Goal: Task Accomplishment & Management: Use online tool/utility

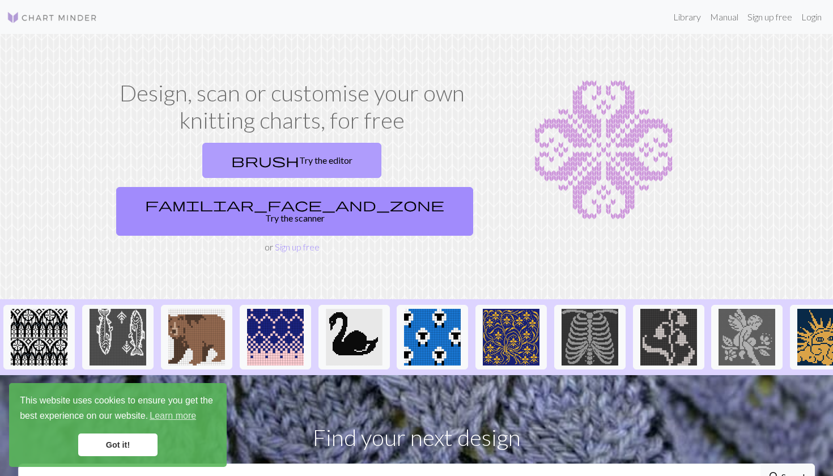
click at [202, 155] on link "brush Try the editor" at bounding box center [291, 160] width 179 height 35
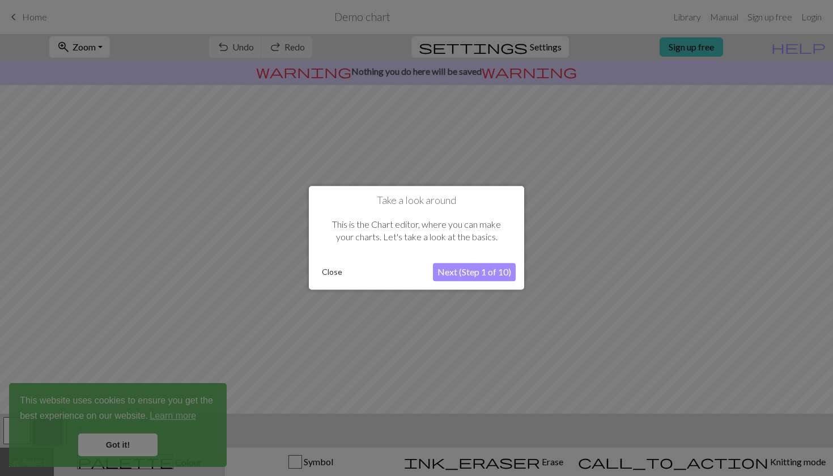
click at [336, 270] on button "Close" at bounding box center [331, 272] width 29 height 17
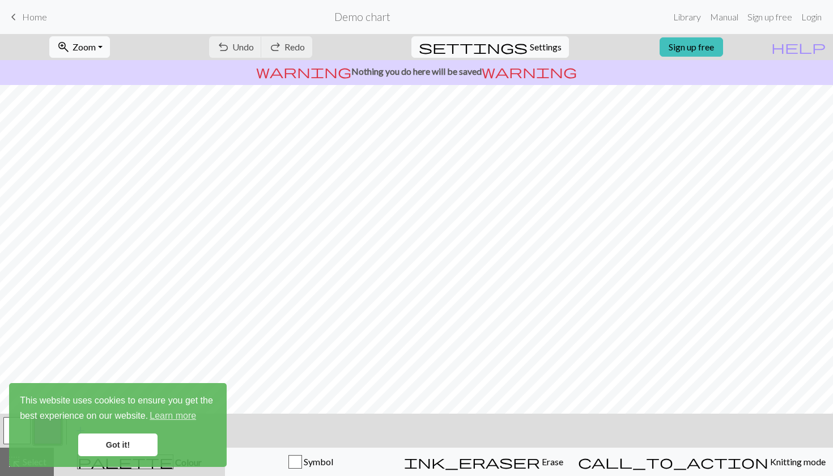
click at [135, 449] on link "Got it!" at bounding box center [117, 445] width 79 height 23
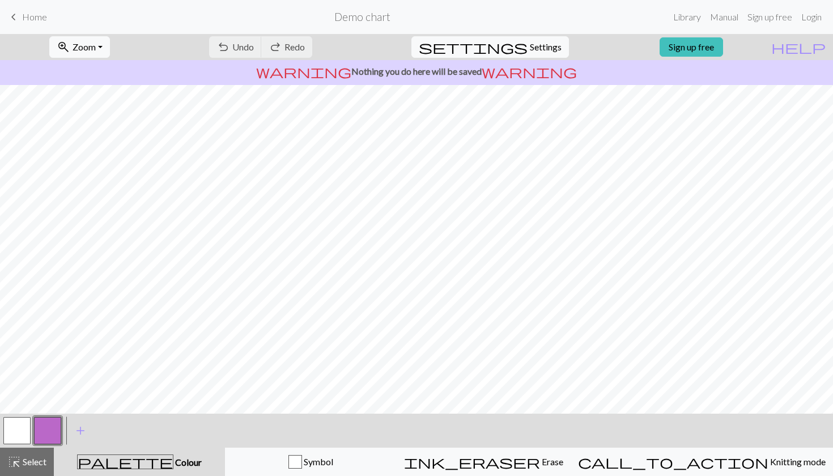
click at [135, 449] on link "Got it!" at bounding box center [117, 445] width 79 height 23
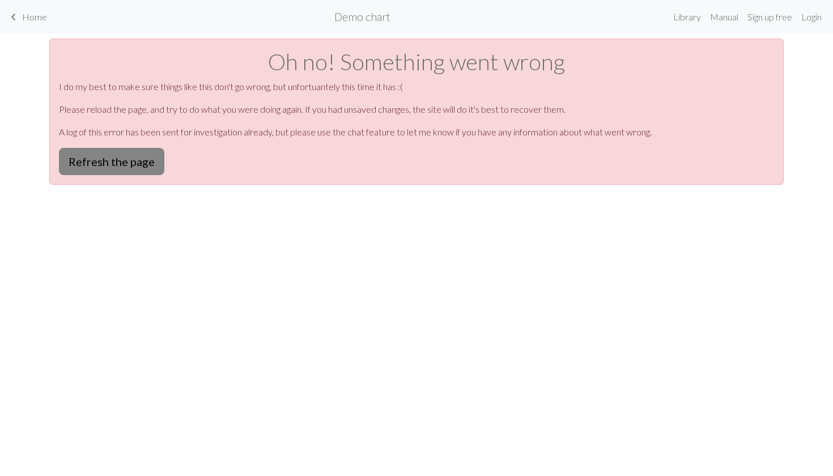
click at [139, 162] on button "Refresh the page" at bounding box center [111, 161] width 105 height 27
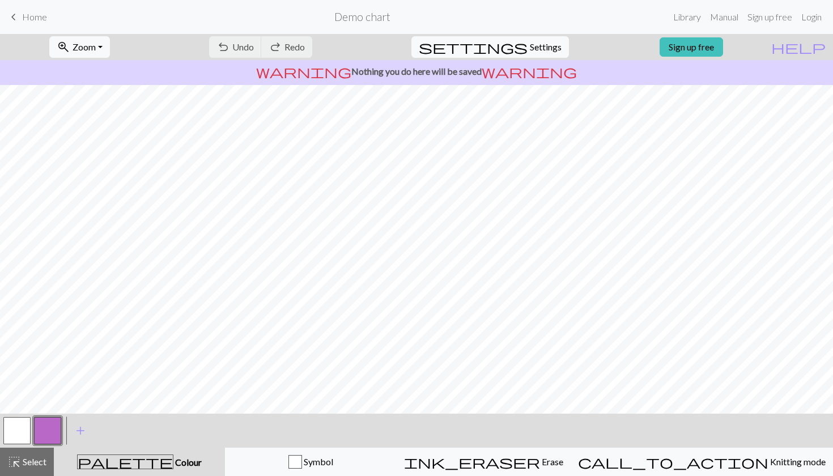
scroll to position [40, 0]
click at [698, 45] on link "Sign up free" at bounding box center [691, 46] width 63 height 19
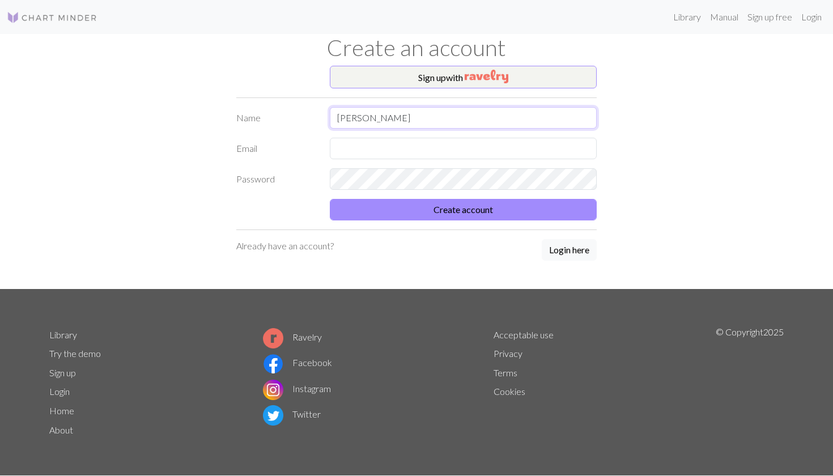
type input "[PERSON_NAME]"
type input "k.fel@gmx.net"
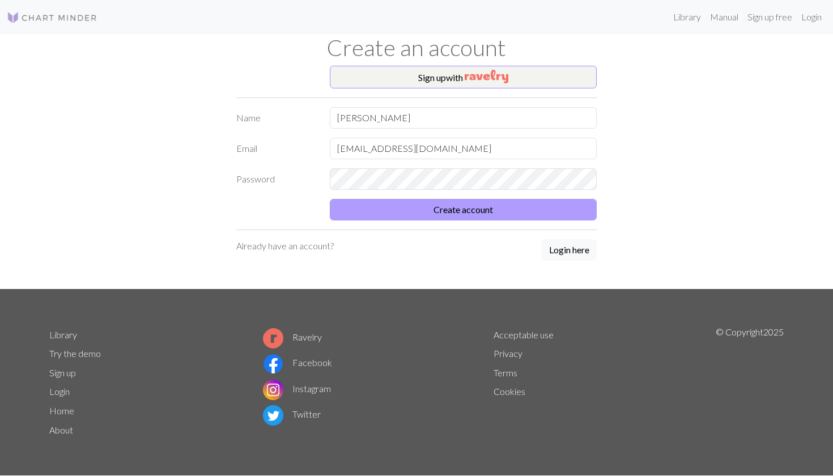
click at [563, 210] on button "Create account" at bounding box center [463, 210] width 267 height 22
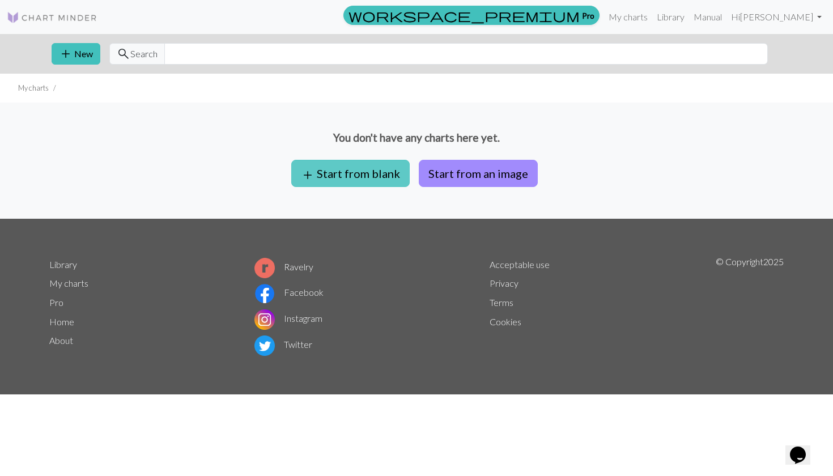
click at [384, 178] on button "add Start from blank" at bounding box center [350, 173] width 118 height 27
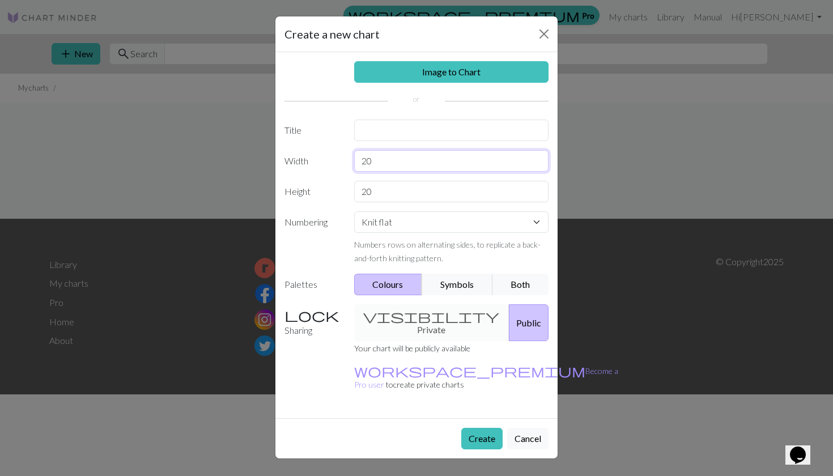
click at [391, 162] on input "20" at bounding box center [451, 161] width 195 height 22
type input "7"
type input "72"
click at [402, 190] on input "20" at bounding box center [451, 192] width 195 height 22
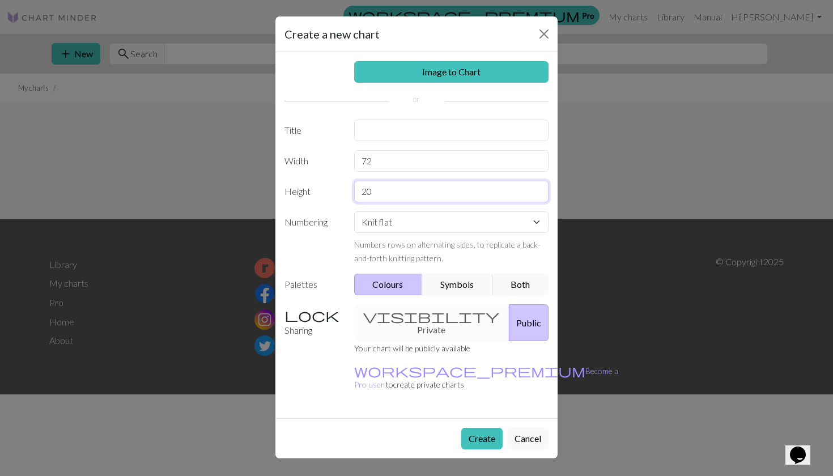
type input "2"
type input "44"
click at [421, 222] on select "Knit flat Knit in the round Lace knitting Cross stitch" at bounding box center [451, 222] width 195 height 22
select select "round"
click at [435, 283] on button "Symbols" at bounding box center [457, 285] width 71 height 22
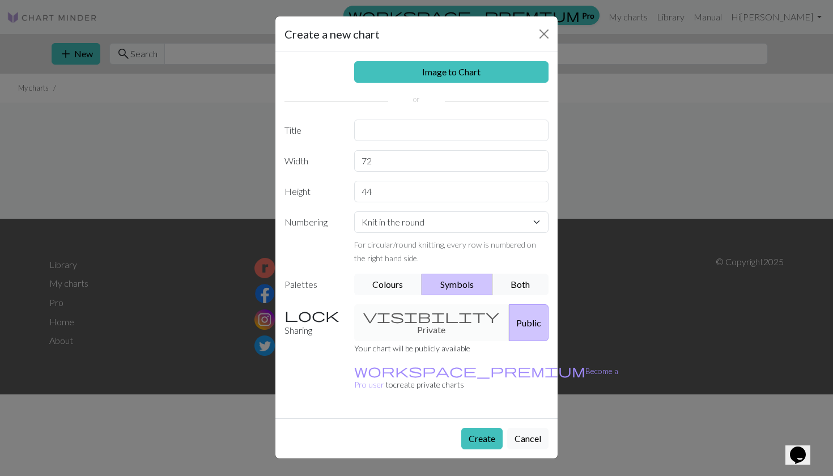
click at [394, 285] on button "Colours" at bounding box center [388, 285] width 69 height 22
click at [473, 428] on button "Create" at bounding box center [481, 439] width 41 height 22
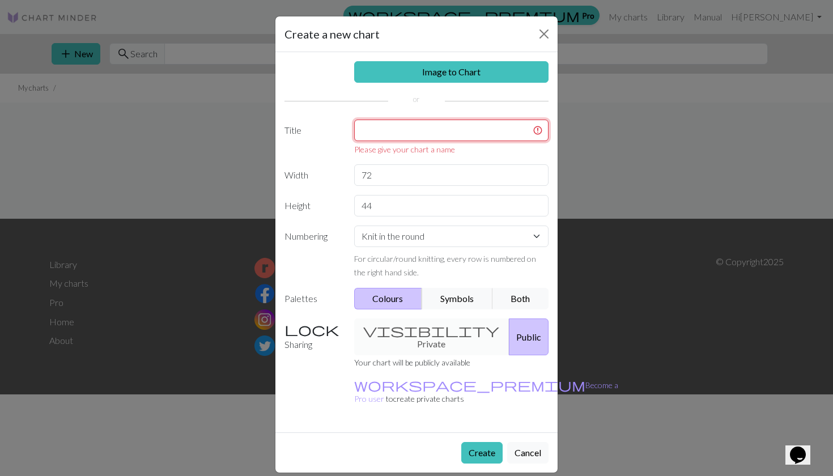
click at [421, 130] on input "text" at bounding box center [451, 131] width 195 height 22
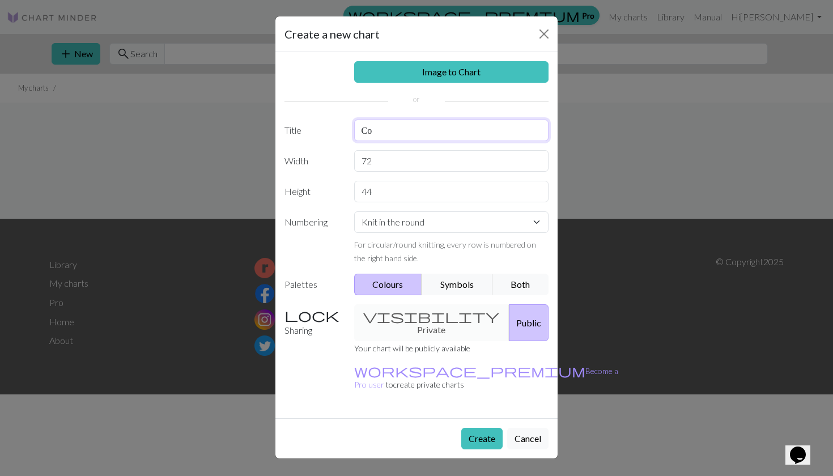
type input "С"
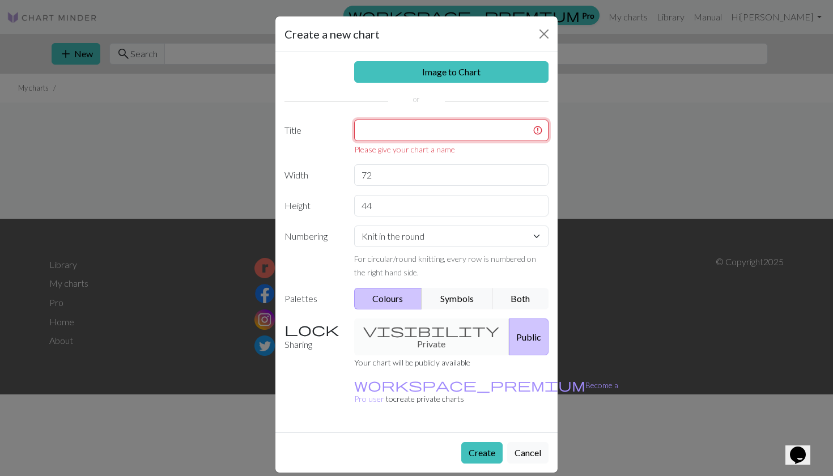
type input "S"
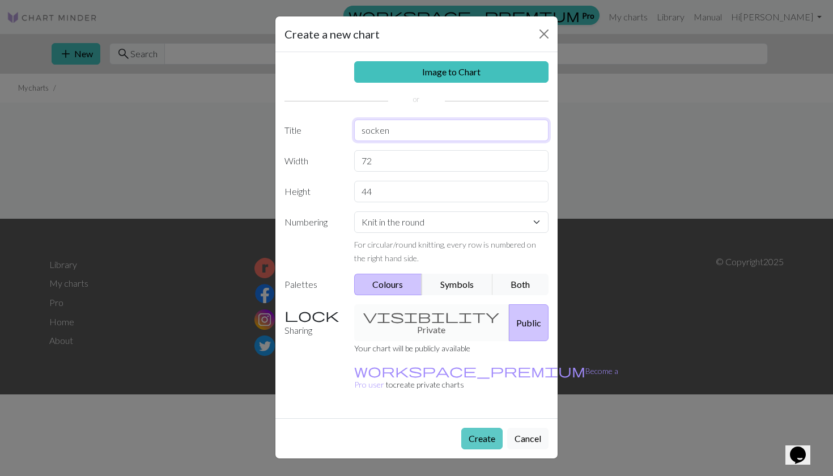
type input "socken"
click at [475, 428] on button "Create" at bounding box center [481, 439] width 41 height 22
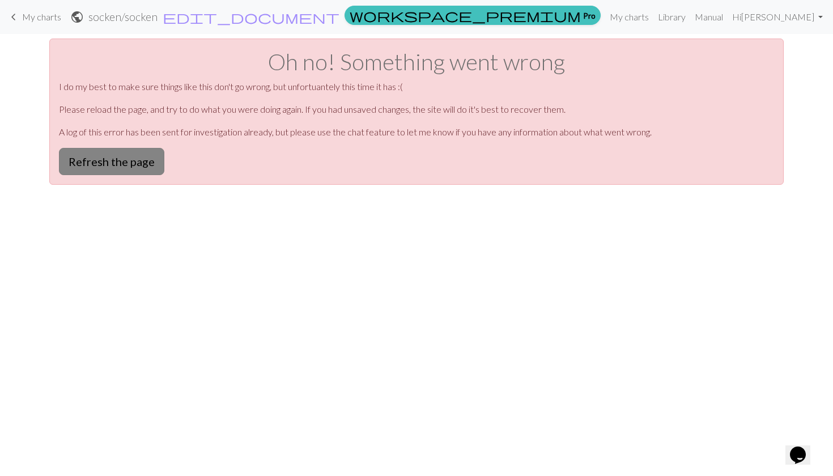
click at [151, 161] on button "Refresh the page" at bounding box center [111, 161] width 105 height 27
click at [109, 156] on button "Refresh the page" at bounding box center [111, 161] width 105 height 27
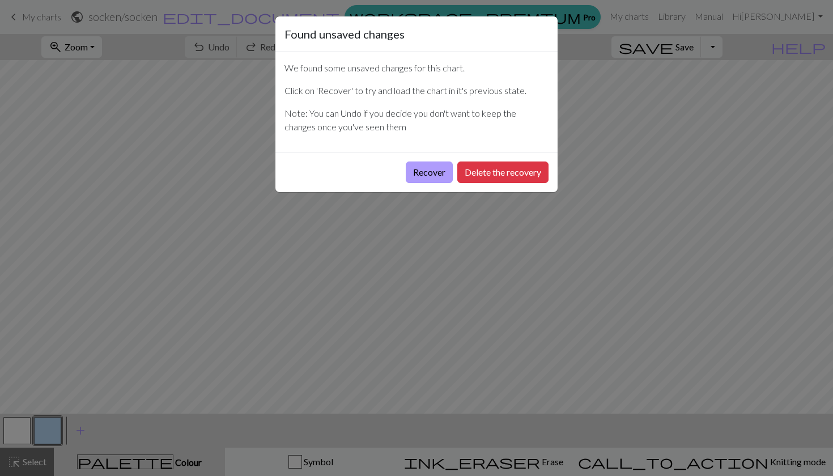
click at [436, 176] on button "Recover" at bounding box center [429, 173] width 47 height 22
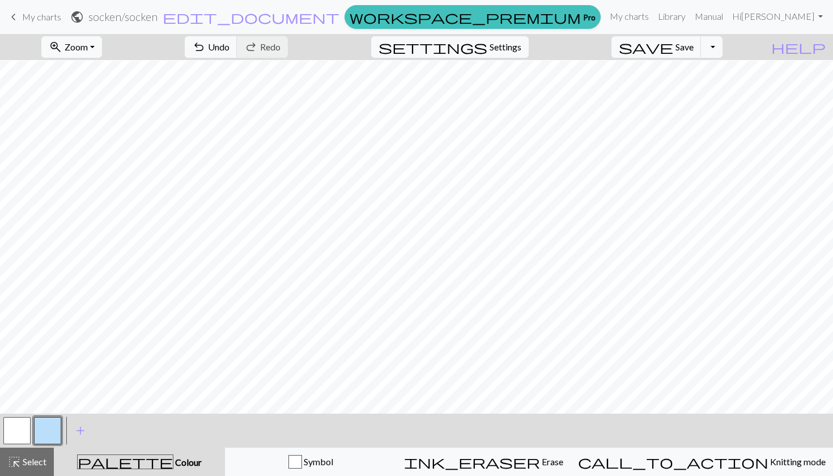
scroll to position [196, 0]
click at [54, 432] on button "button" at bounding box center [47, 430] width 27 height 27
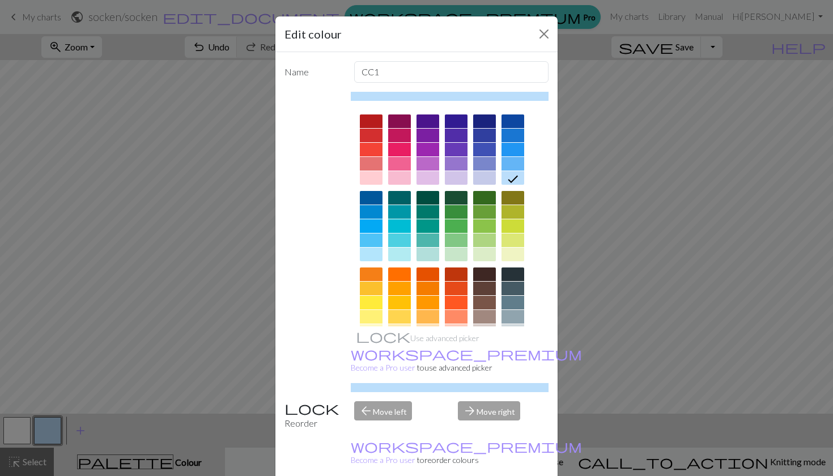
scroll to position [0, 0]
click at [516, 118] on div at bounding box center [513, 121] width 23 height 14
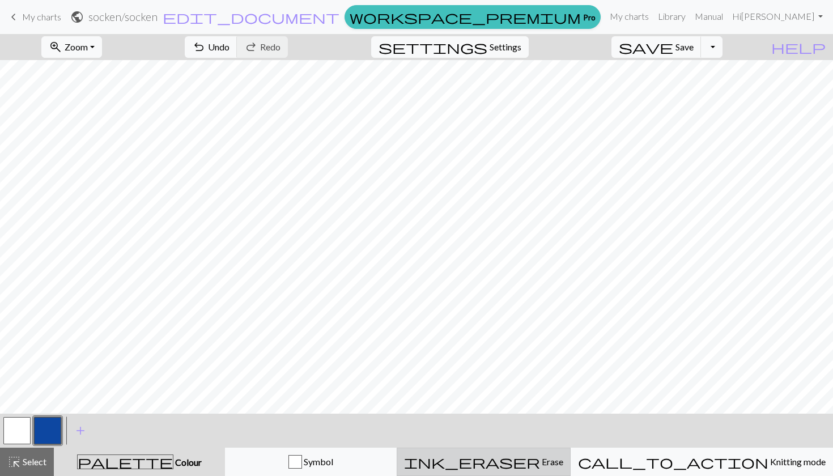
click at [540, 456] on span "Erase" at bounding box center [551, 461] width 23 height 11
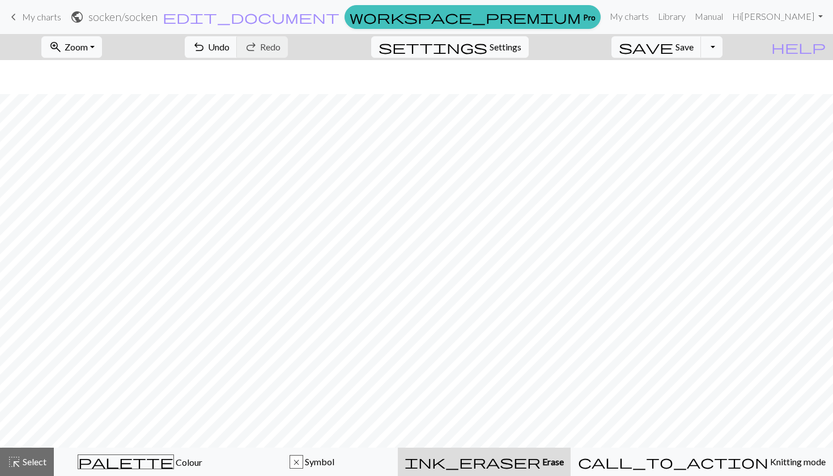
scroll to position [162, 0]
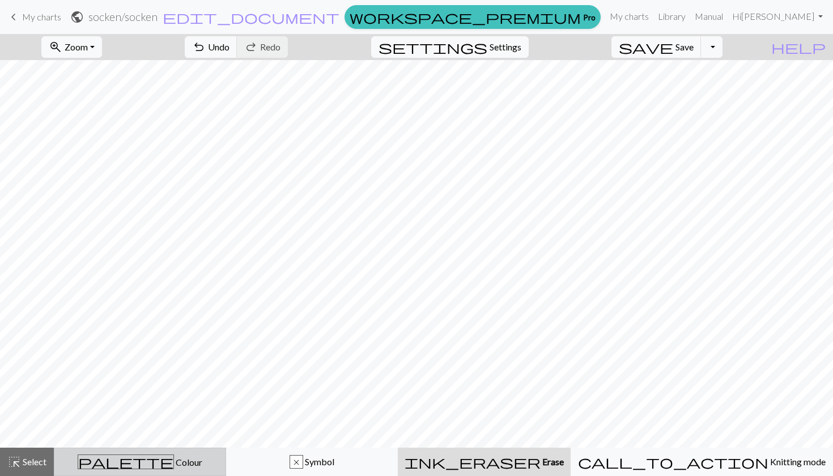
click at [120, 468] on div "palette Colour Colour" at bounding box center [140, 462] width 158 height 15
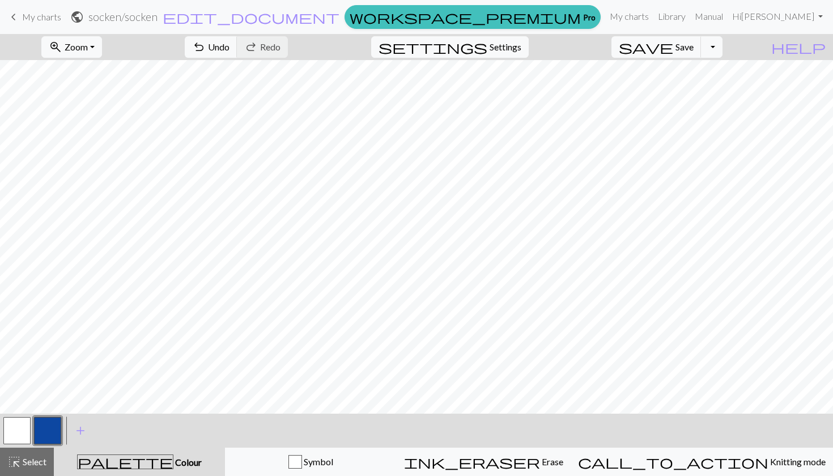
scroll to position [0, 0]
click at [83, 435] on span "add" at bounding box center [81, 431] width 14 height 16
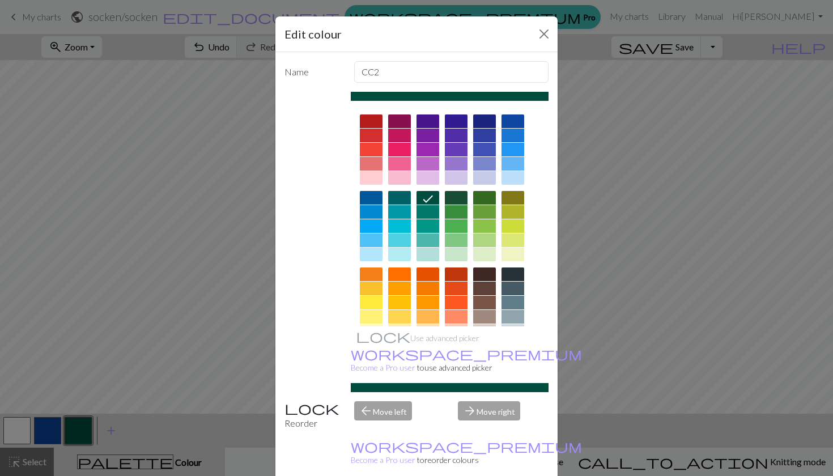
click at [457, 192] on div at bounding box center [456, 198] width 23 height 14
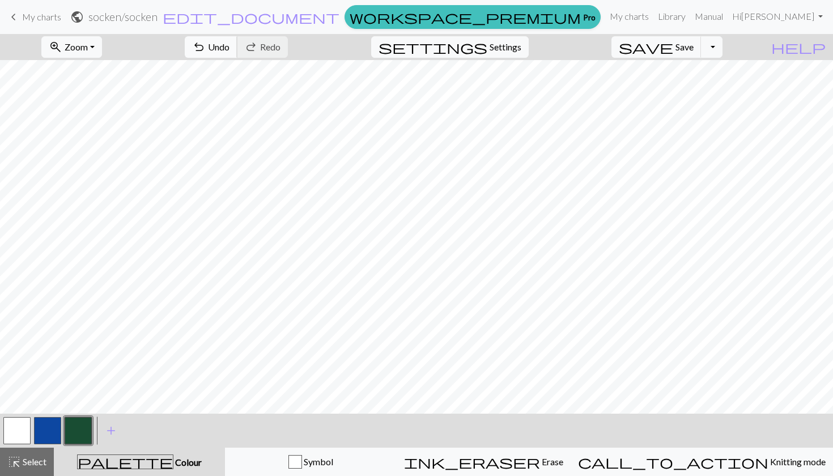
click at [230, 48] on span "Undo" at bounding box center [219, 46] width 22 height 11
click at [52, 426] on button "button" at bounding box center [47, 430] width 27 height 27
click at [230, 48] on span "Undo" at bounding box center [219, 46] width 22 height 11
click at [230, 45] on span "Undo" at bounding box center [219, 46] width 22 height 11
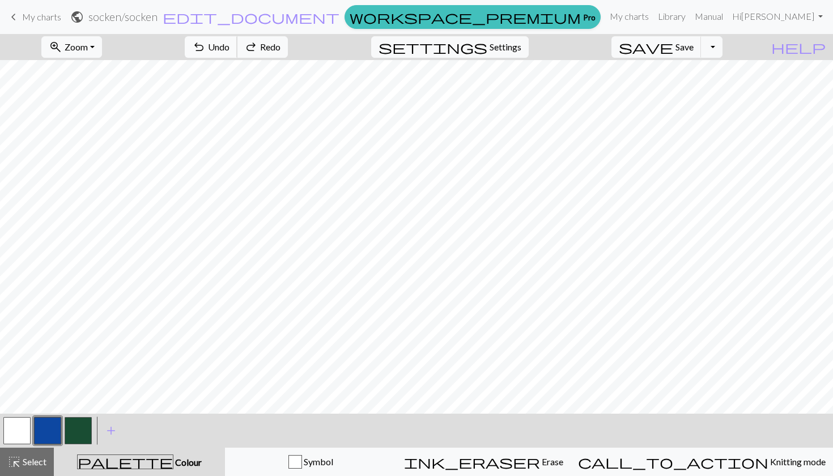
click at [230, 45] on span "Undo" at bounding box center [219, 46] width 22 height 11
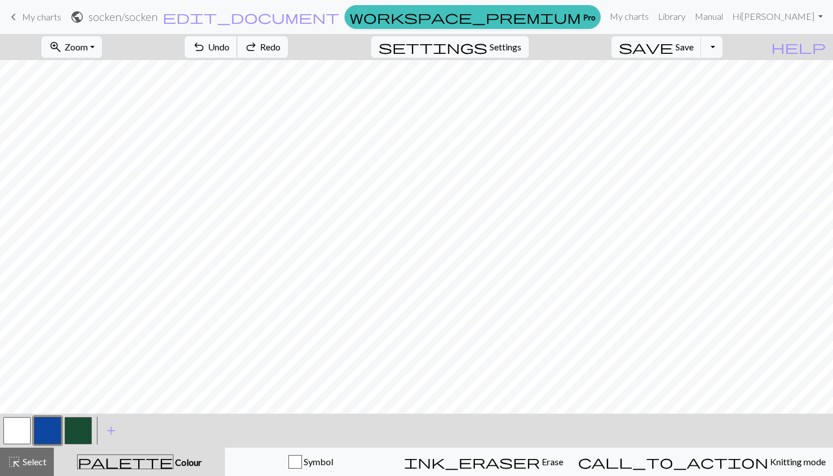
click at [230, 45] on span "Undo" at bounding box center [219, 46] width 22 height 11
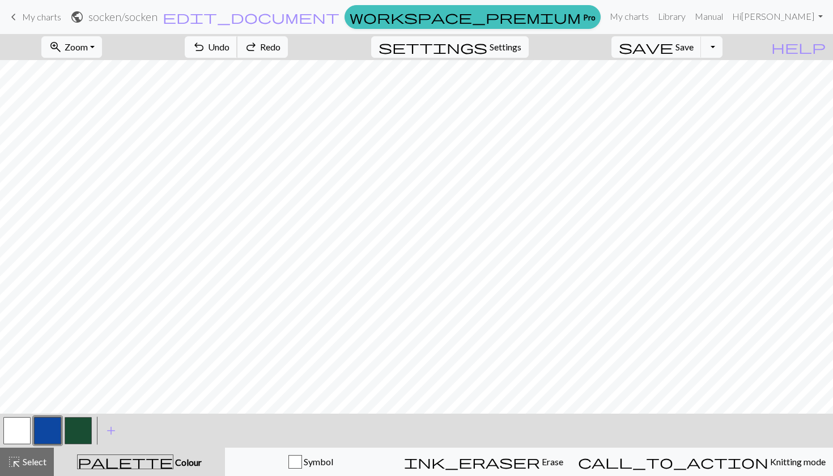
click at [230, 45] on span "Undo" at bounding box center [219, 46] width 22 height 11
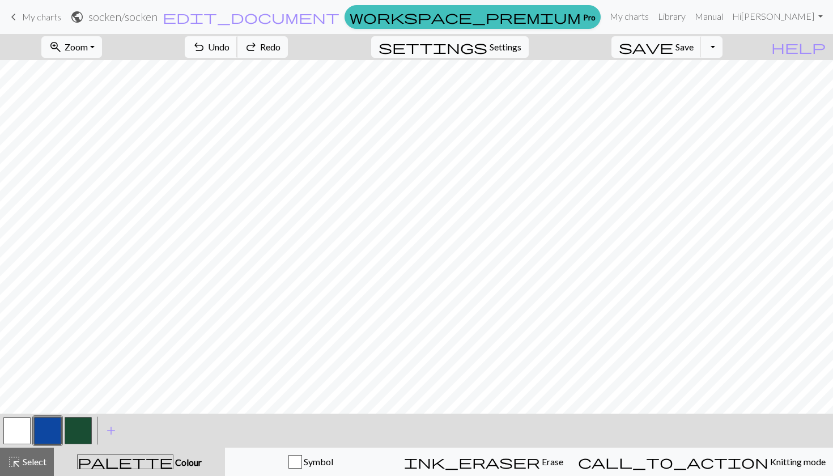
click at [230, 45] on span "Undo" at bounding box center [219, 46] width 22 height 11
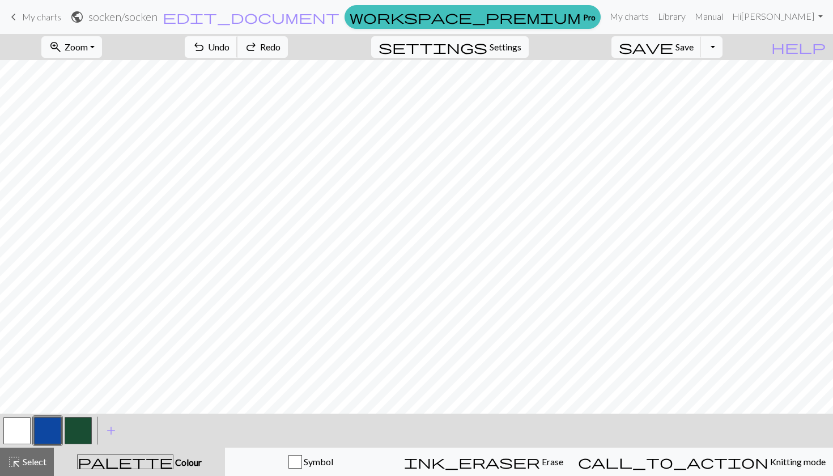
click at [230, 45] on span "Undo" at bounding box center [219, 46] width 22 height 11
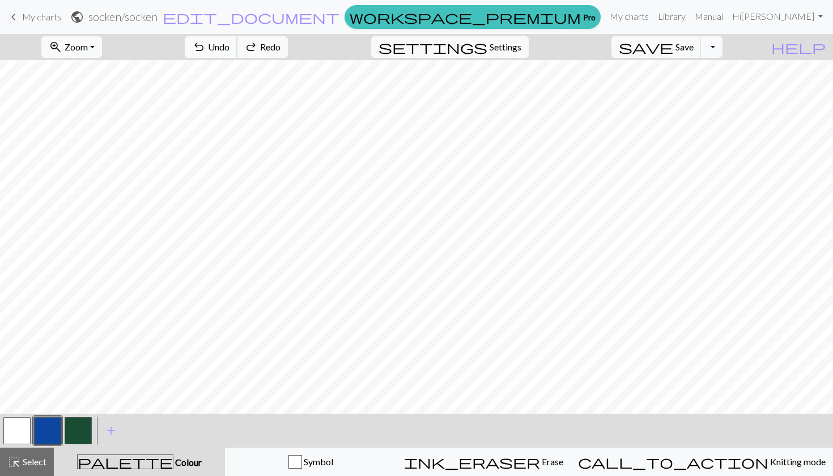
click at [230, 45] on span "Undo" at bounding box center [219, 46] width 22 height 11
click at [230, 43] on span "Undo" at bounding box center [219, 46] width 22 height 11
click at [237, 41] on button "undo Undo Undo" at bounding box center [211, 47] width 53 height 22
click at [230, 44] on span "Undo" at bounding box center [219, 46] width 22 height 11
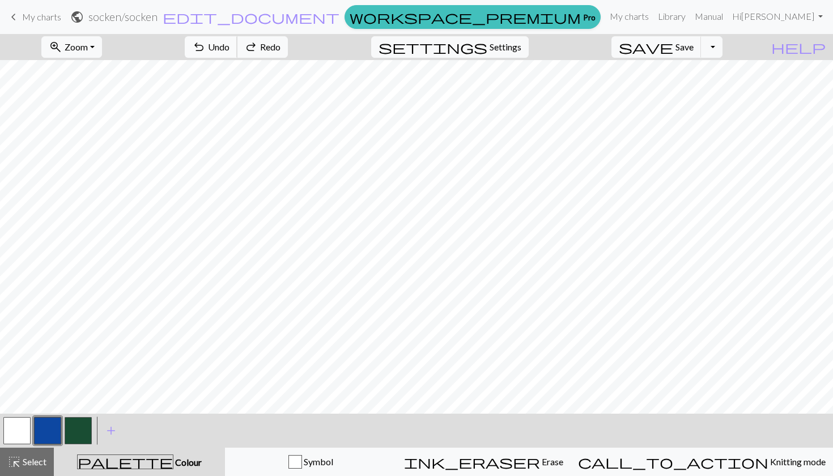
click at [230, 44] on span "Undo" at bounding box center [219, 46] width 22 height 11
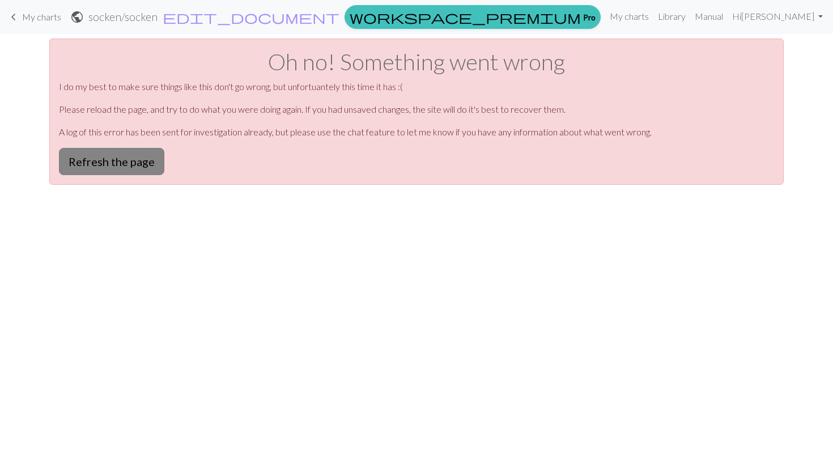
click at [133, 161] on button "Refresh the page" at bounding box center [111, 161] width 105 height 27
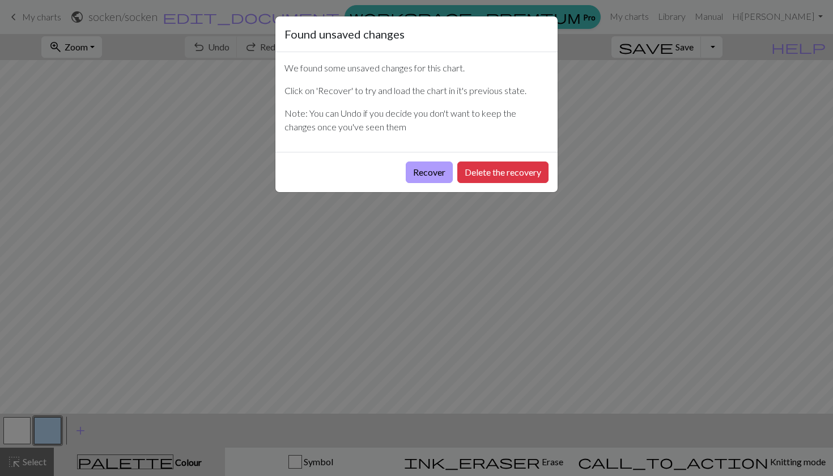
click at [434, 175] on button "Recover" at bounding box center [429, 173] width 47 height 22
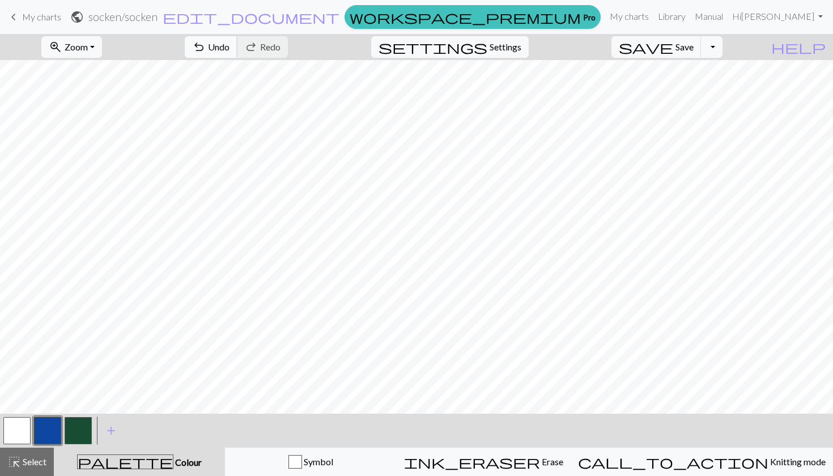
click at [230, 48] on span "Undo" at bounding box center [219, 46] width 22 height 11
click at [237, 44] on button "undo Undo Undo" at bounding box center [211, 47] width 53 height 22
click at [230, 46] on span "Undo" at bounding box center [219, 46] width 22 height 11
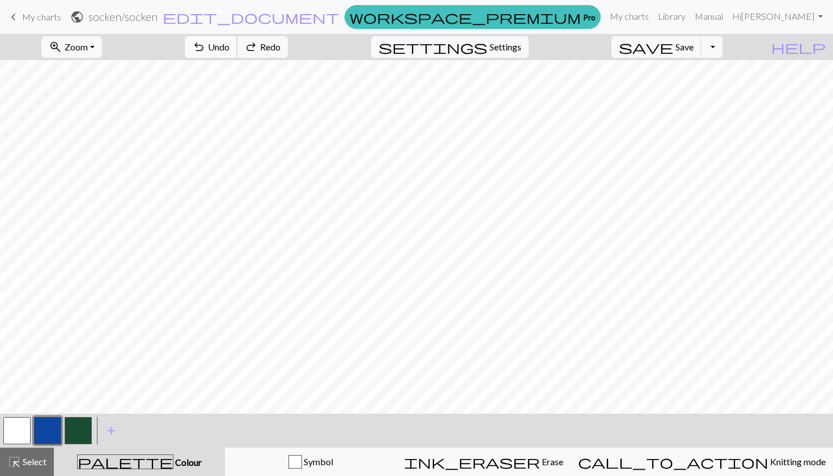
click at [230, 46] on span "Undo" at bounding box center [219, 46] width 22 height 11
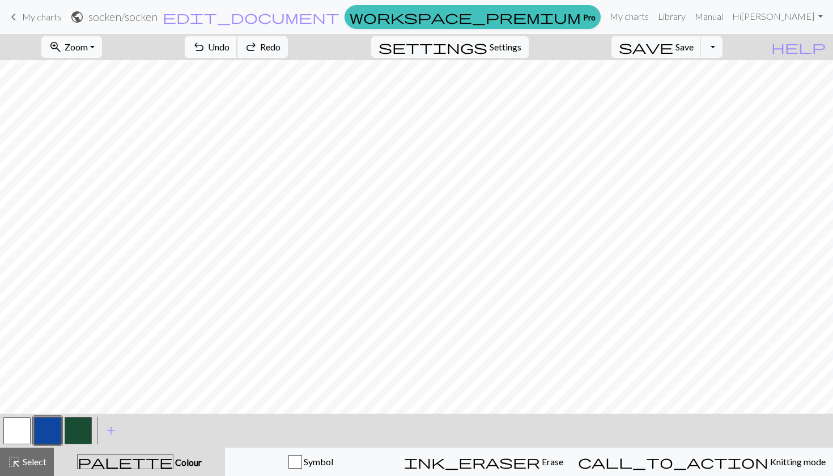
click at [230, 46] on span "Undo" at bounding box center [219, 46] width 22 height 11
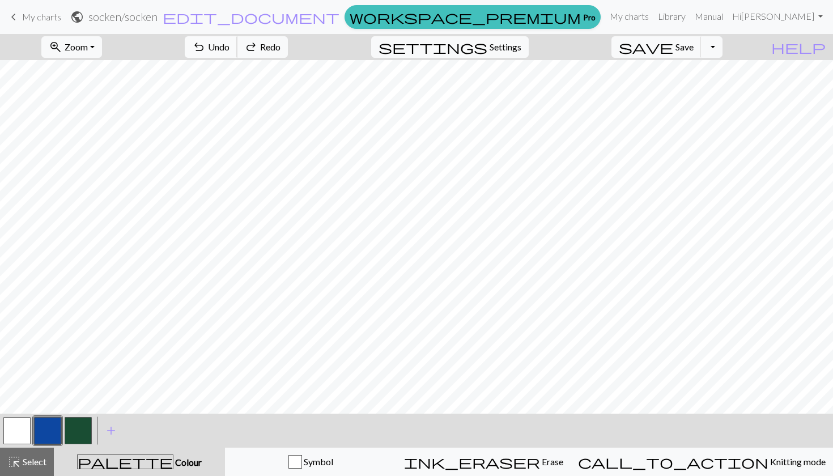
click at [230, 46] on span "Undo" at bounding box center [219, 46] width 22 height 11
click at [230, 48] on span "Undo" at bounding box center [219, 46] width 22 height 11
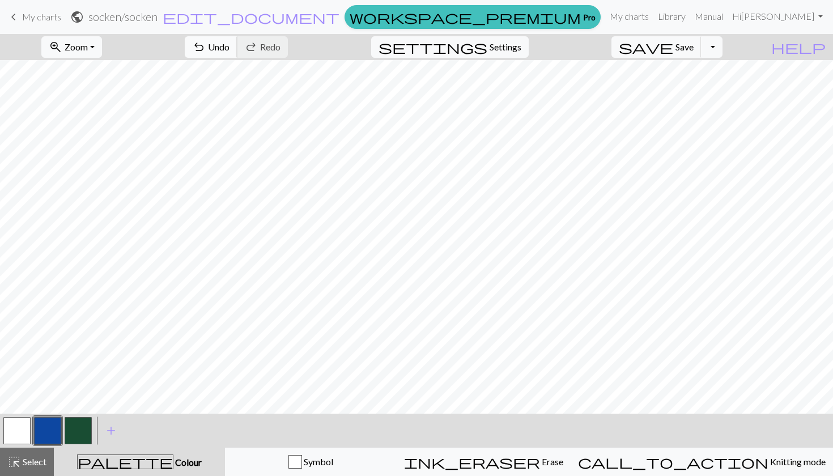
click at [230, 43] on span "Undo" at bounding box center [219, 46] width 22 height 11
click at [230, 45] on span "Undo" at bounding box center [219, 46] width 22 height 11
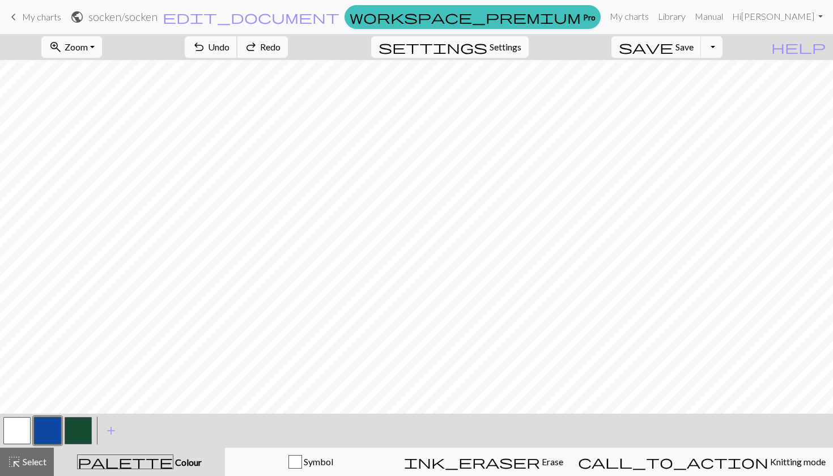
click at [230, 45] on span "Undo" at bounding box center [219, 46] width 22 height 11
click at [230, 51] on span "Undo" at bounding box center [219, 46] width 22 height 11
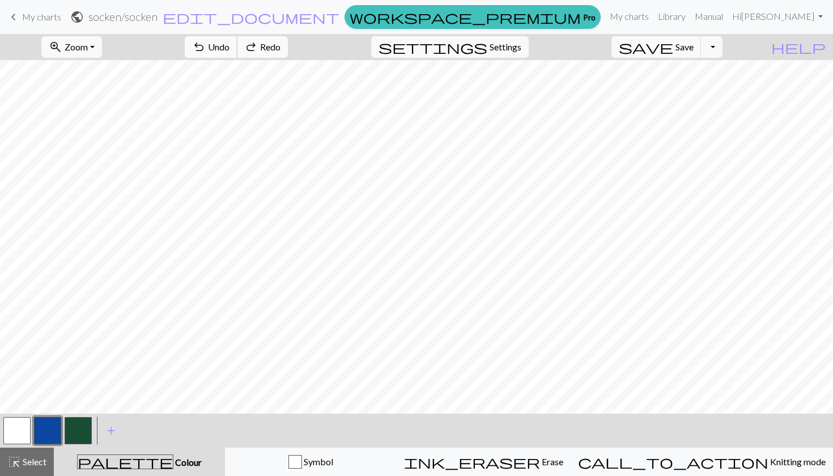
click at [230, 47] on span "Undo" at bounding box center [219, 46] width 22 height 11
click at [206, 44] on span "undo" at bounding box center [199, 47] width 14 height 16
click at [230, 47] on span "Undo" at bounding box center [219, 46] width 22 height 11
click at [206, 48] on span "undo" at bounding box center [199, 47] width 14 height 16
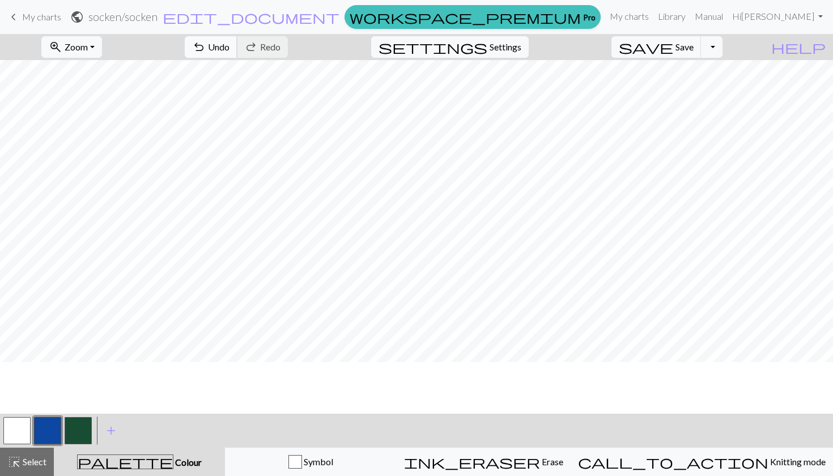
scroll to position [143, 0]
click at [230, 45] on span "Undo" at bounding box center [219, 46] width 22 height 11
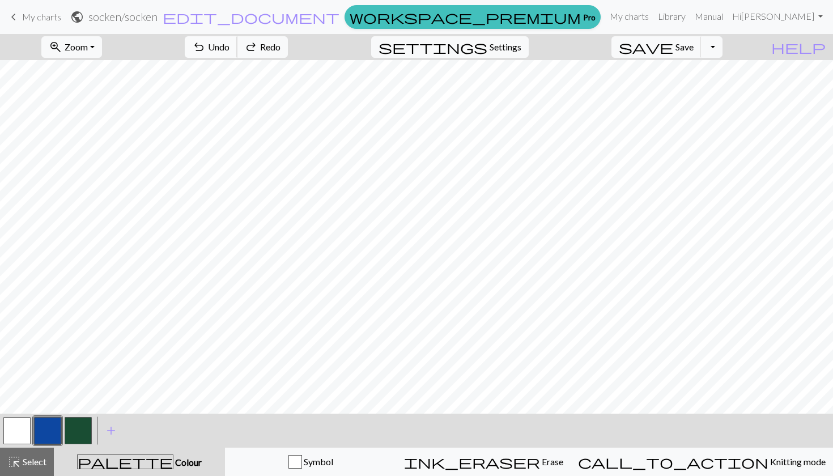
click at [230, 45] on span "Undo" at bounding box center [219, 46] width 22 height 11
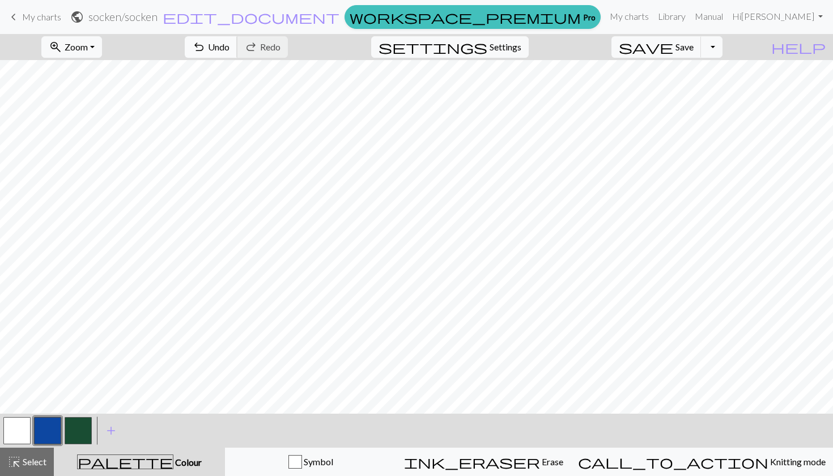
click at [230, 44] on span "Undo" at bounding box center [219, 46] width 22 height 11
click at [230, 43] on span "Undo" at bounding box center [219, 46] width 22 height 11
click at [206, 51] on span "undo" at bounding box center [199, 47] width 14 height 16
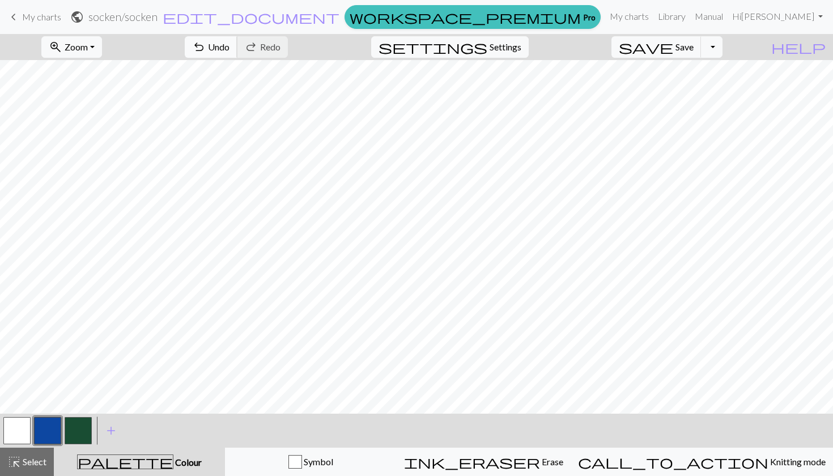
click at [230, 46] on span "Undo" at bounding box center [219, 46] width 22 height 11
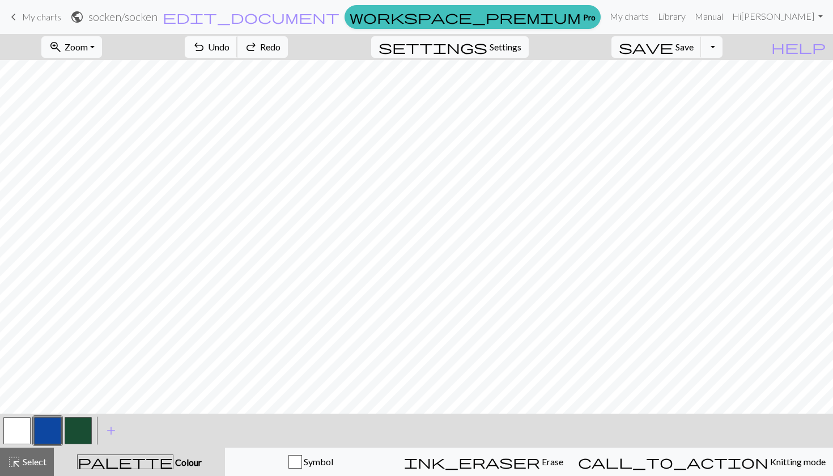
click at [230, 46] on span "Undo" at bounding box center [219, 46] width 22 height 11
click at [230, 41] on span "Undo" at bounding box center [219, 46] width 22 height 11
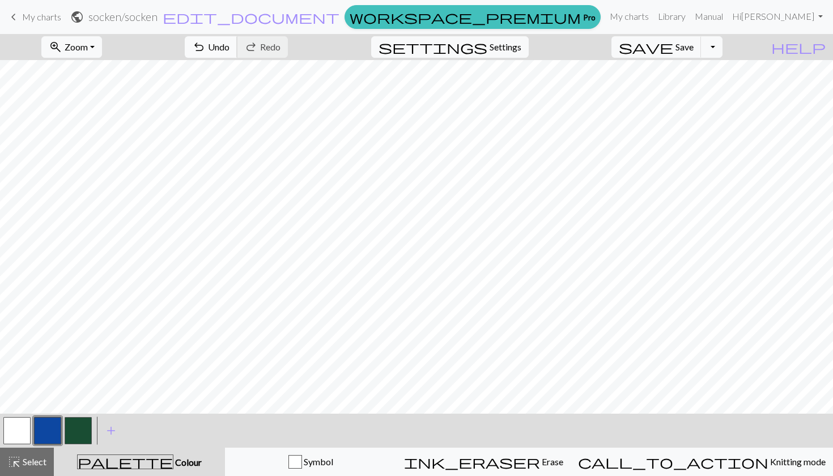
click at [230, 43] on span "Undo" at bounding box center [219, 46] width 22 height 11
click at [230, 49] on span "Undo" at bounding box center [219, 46] width 22 height 11
click at [230, 45] on span "Undo" at bounding box center [219, 46] width 22 height 11
click at [230, 43] on span "Undo" at bounding box center [219, 46] width 22 height 11
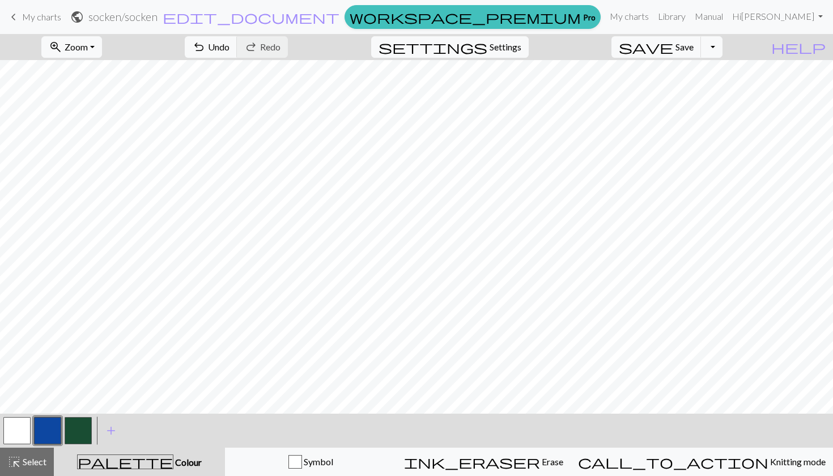
click at [73, 427] on button "button" at bounding box center [78, 430] width 27 height 27
click at [75, 421] on button "button" at bounding box center [78, 430] width 27 height 27
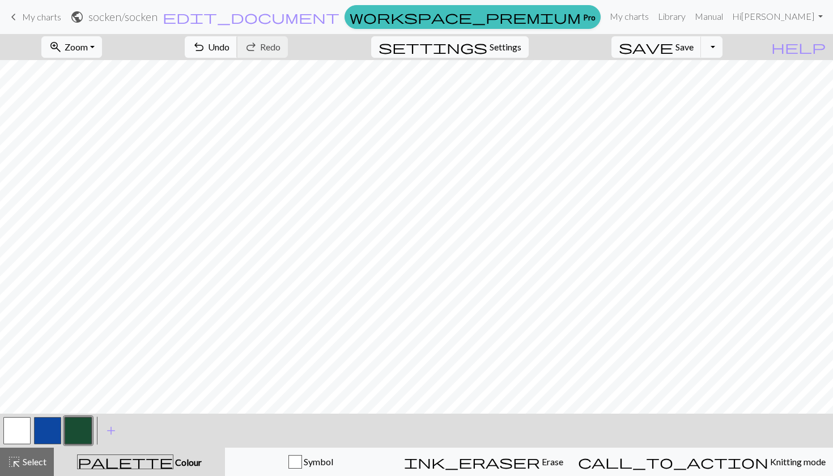
click at [230, 44] on span "Undo" at bounding box center [219, 46] width 22 height 11
click at [237, 56] on button "undo Undo Undo" at bounding box center [211, 47] width 53 height 22
click at [48, 425] on button "button" at bounding box center [47, 430] width 27 height 27
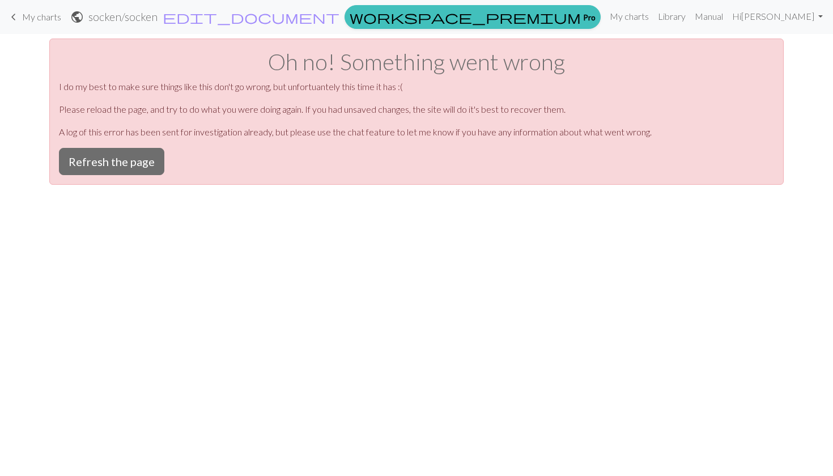
scroll to position [0, 0]
click at [90, 158] on button "Refresh the page" at bounding box center [111, 161] width 105 height 27
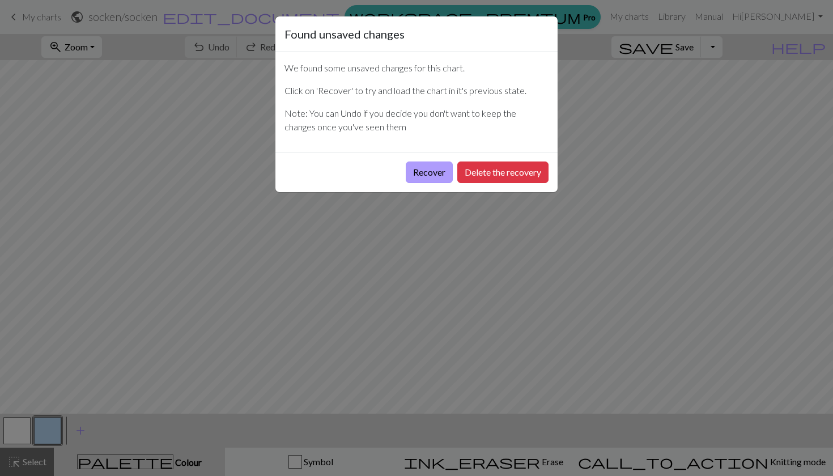
click at [425, 176] on button "Recover" at bounding box center [429, 173] width 47 height 22
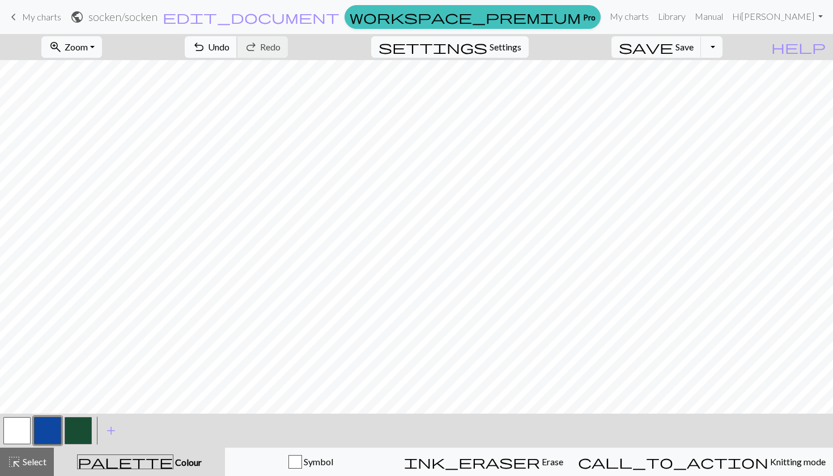
click at [206, 44] on span "undo" at bounding box center [199, 47] width 14 height 16
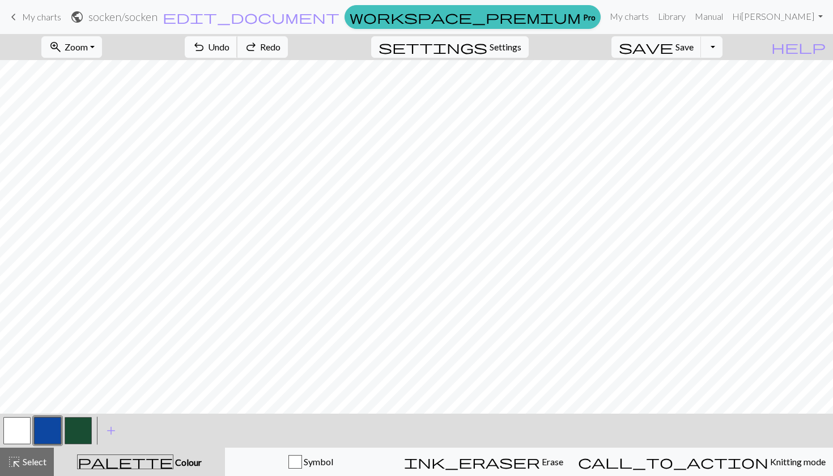
click at [206, 44] on span "undo" at bounding box center [199, 47] width 14 height 16
click at [206, 43] on span "undo" at bounding box center [199, 47] width 14 height 16
click at [230, 50] on span "Undo" at bounding box center [219, 46] width 22 height 11
click at [230, 42] on span "Undo" at bounding box center [219, 46] width 22 height 11
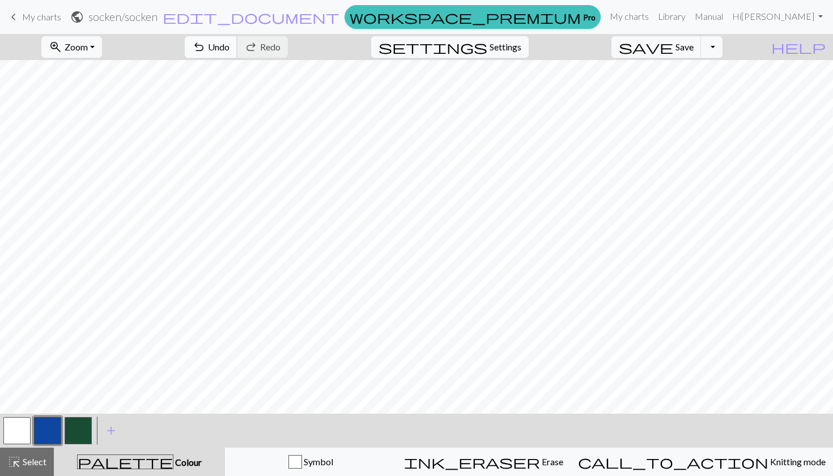
click at [230, 42] on span "Undo" at bounding box center [219, 46] width 22 height 11
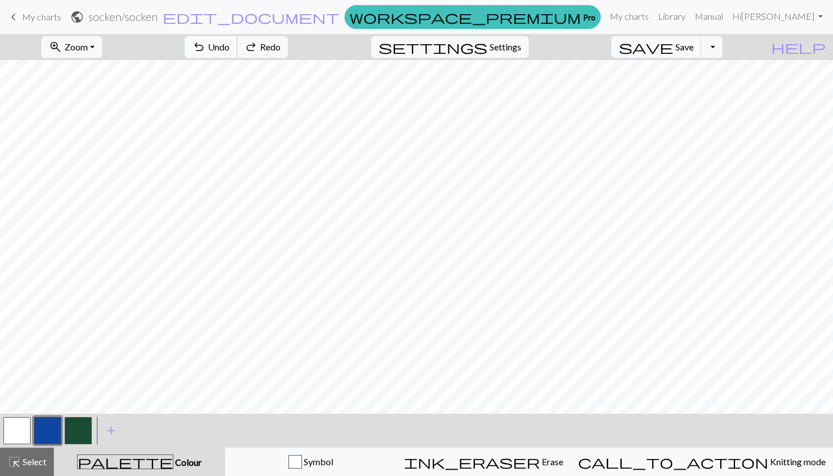
click at [230, 42] on span "Undo" at bounding box center [219, 46] width 22 height 11
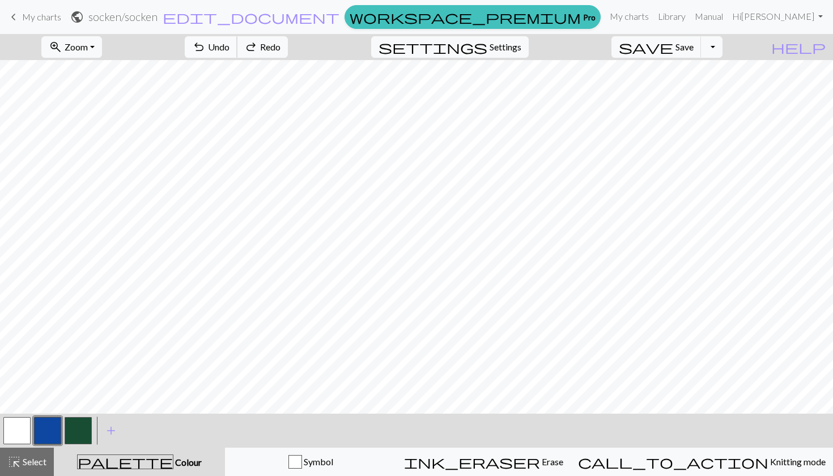
click at [230, 42] on span "Undo" at bounding box center [219, 46] width 22 height 11
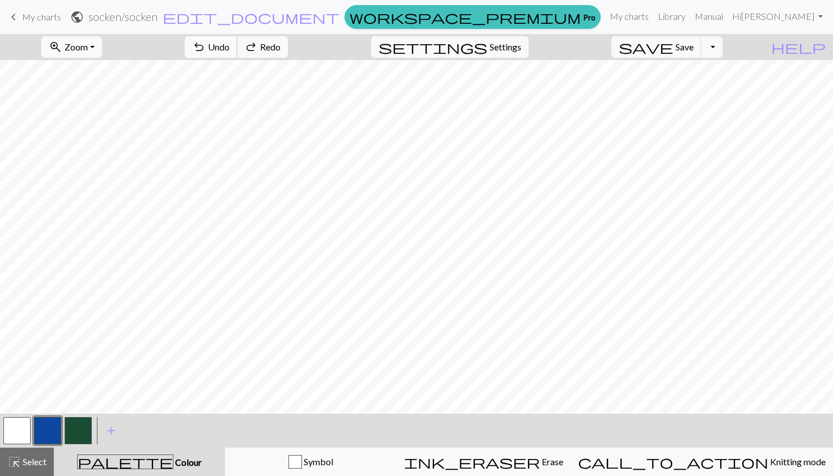
click at [230, 42] on span "Undo" at bounding box center [219, 46] width 22 height 11
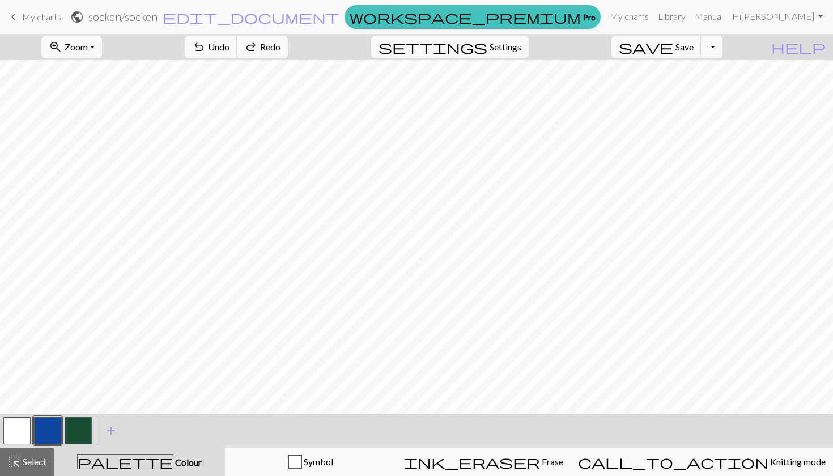
click at [230, 42] on span "Undo" at bounding box center [219, 46] width 22 height 11
click at [230, 45] on span "Undo" at bounding box center [219, 46] width 22 height 11
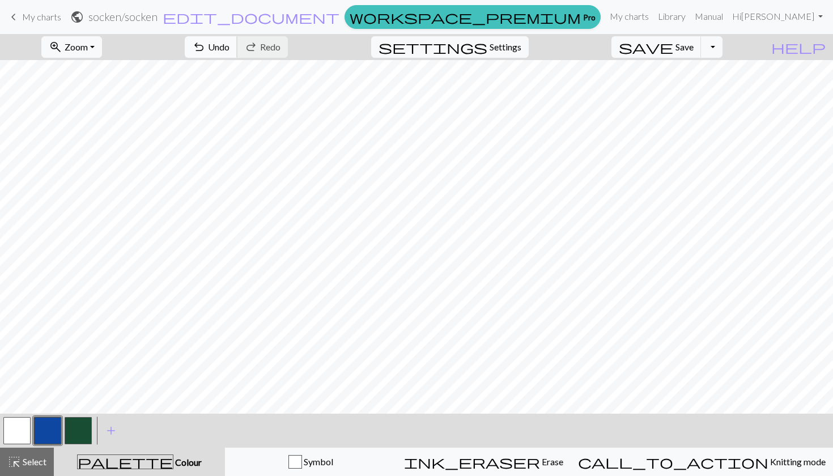
click at [237, 39] on button "undo Undo Undo" at bounding box center [211, 47] width 53 height 22
click at [237, 45] on button "undo Undo Undo" at bounding box center [211, 47] width 53 height 22
click at [237, 52] on button "undo Undo Undo" at bounding box center [211, 47] width 53 height 22
click at [230, 43] on span "Undo" at bounding box center [219, 46] width 22 height 11
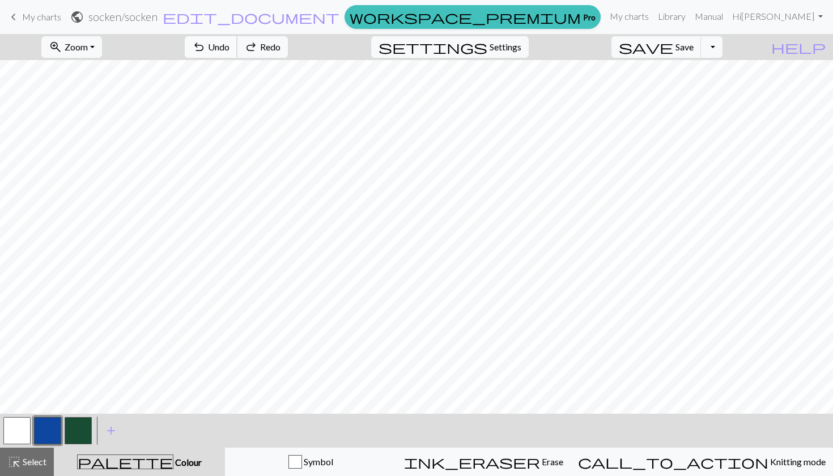
click at [230, 43] on span "Undo" at bounding box center [219, 46] width 22 height 11
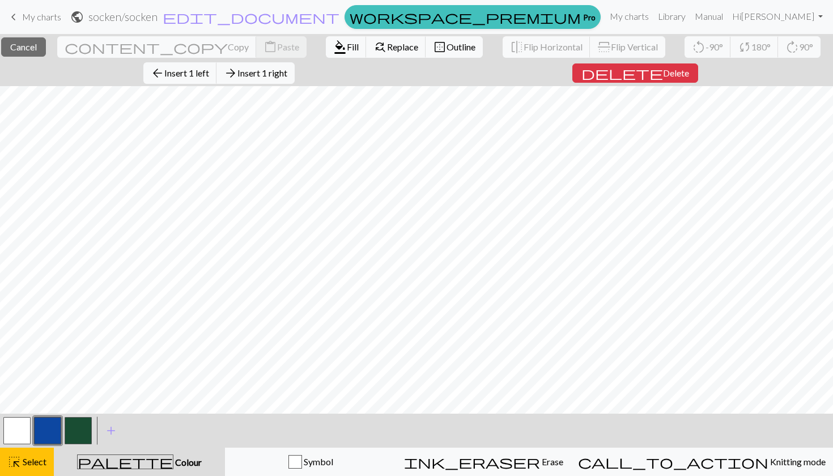
click at [456, 83] on div "close Cancel content_copy Copy content_paste Paste format_color_fill Fill find_…" at bounding box center [416, 255] width 833 height 442
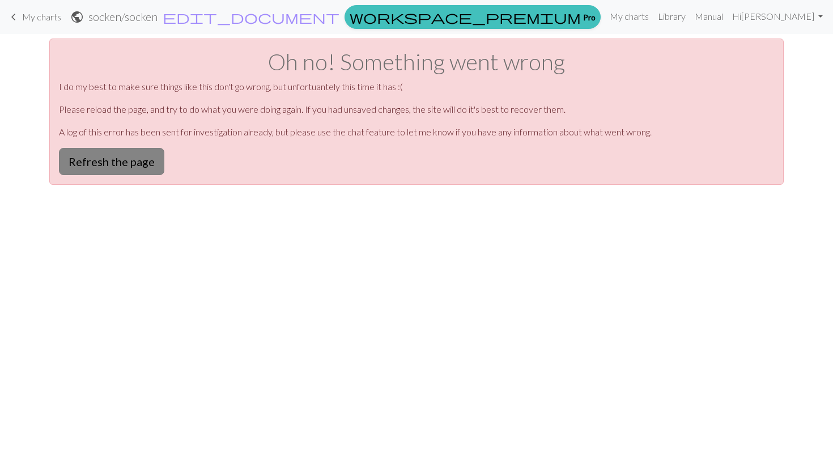
click at [148, 158] on button "Refresh the page" at bounding box center [111, 161] width 105 height 27
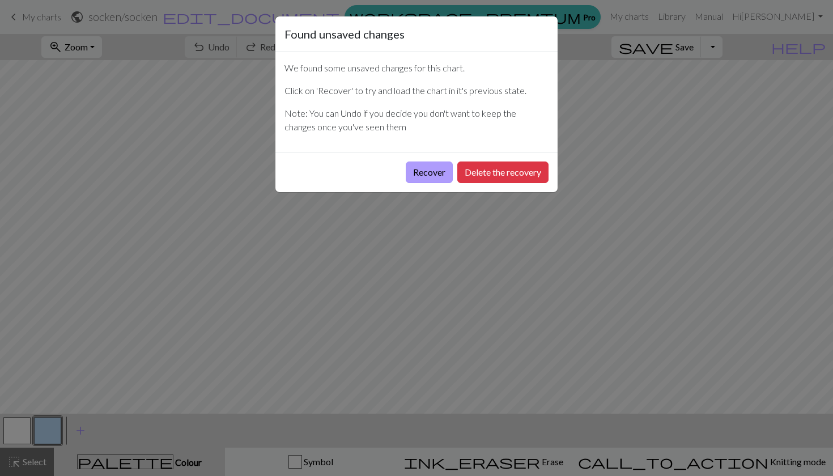
click at [431, 170] on button "Recover" at bounding box center [429, 173] width 47 height 22
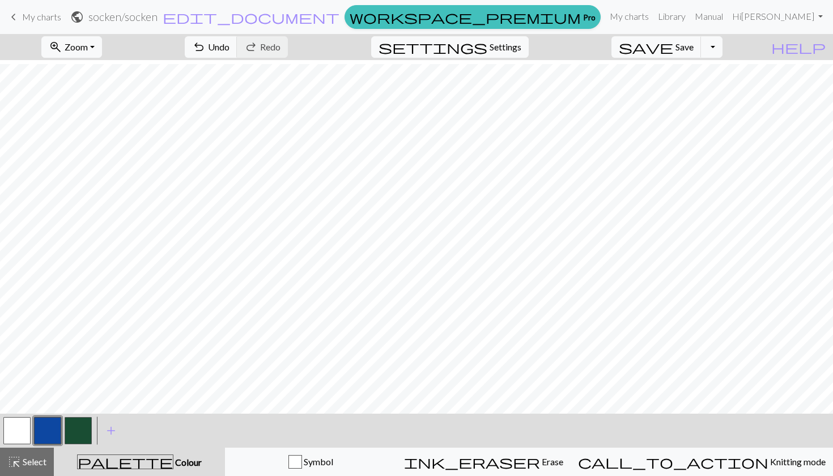
scroll to position [131, 0]
click at [694, 48] on span "Save" at bounding box center [685, 46] width 18 height 11
click at [694, 46] on span "Save" at bounding box center [685, 46] width 18 height 11
click at [735, 40] on div "Chart saved" at bounding box center [416, 22] width 833 height 45
click at [723, 47] on button "Toggle Dropdown" at bounding box center [712, 47] width 22 height 22
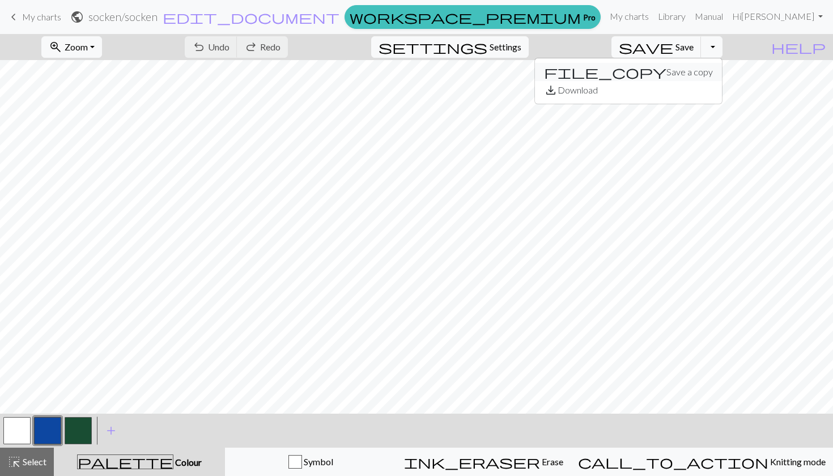
click at [701, 75] on button "file_copy Save a copy" at bounding box center [628, 72] width 187 height 18
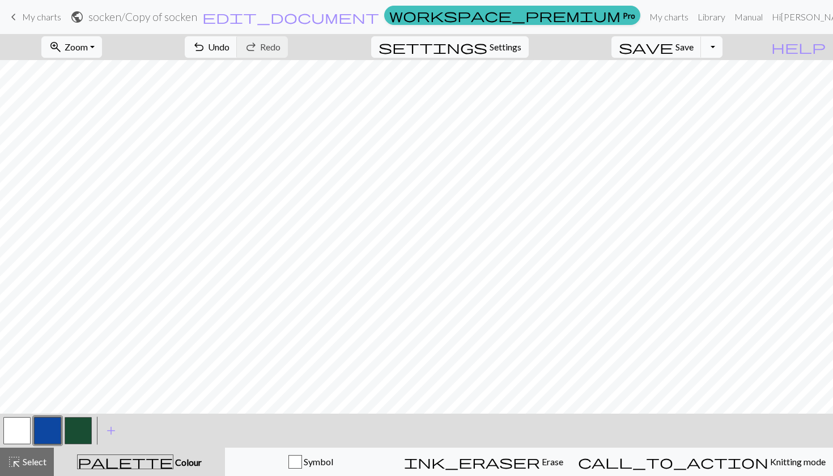
click at [723, 46] on button "Toggle Dropdown" at bounding box center [712, 47] width 22 height 22
click at [710, 92] on button "save_alt Download" at bounding box center [628, 90] width 187 height 18
click at [302, 458] on div "button" at bounding box center [295, 462] width 14 height 14
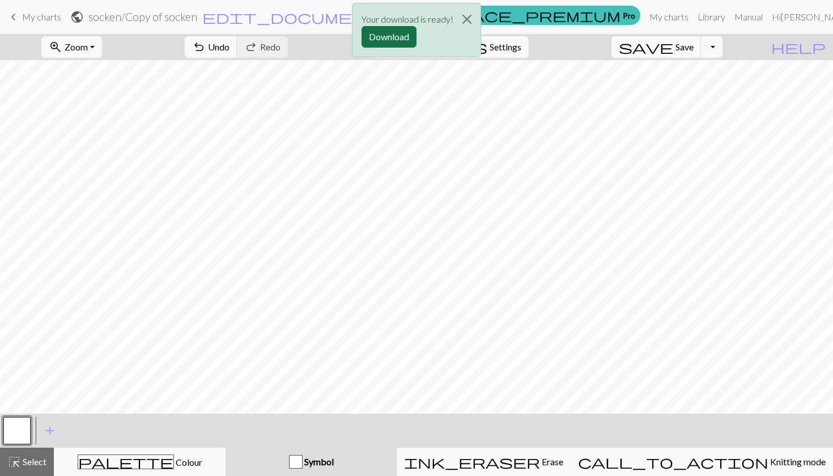
click at [396, 43] on button "Download" at bounding box center [389, 37] width 55 height 22
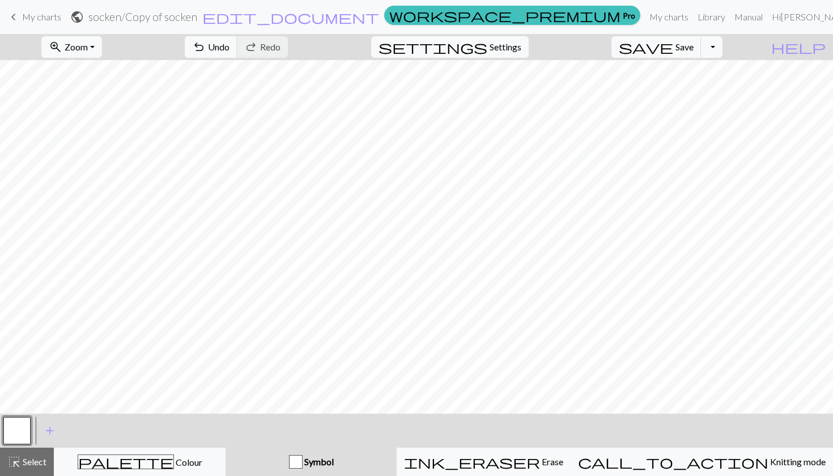
click at [303, 461] on div "button" at bounding box center [296, 462] width 14 height 14
click at [50, 430] on span "add" at bounding box center [50, 431] width 14 height 16
click at [49, 432] on button "button" at bounding box center [47, 430] width 27 height 27
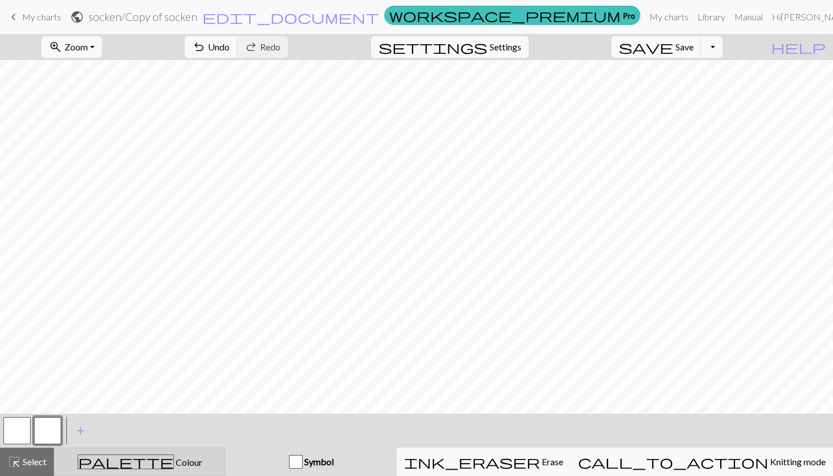
click at [140, 465] on span "palette" at bounding box center [125, 462] width 95 height 16
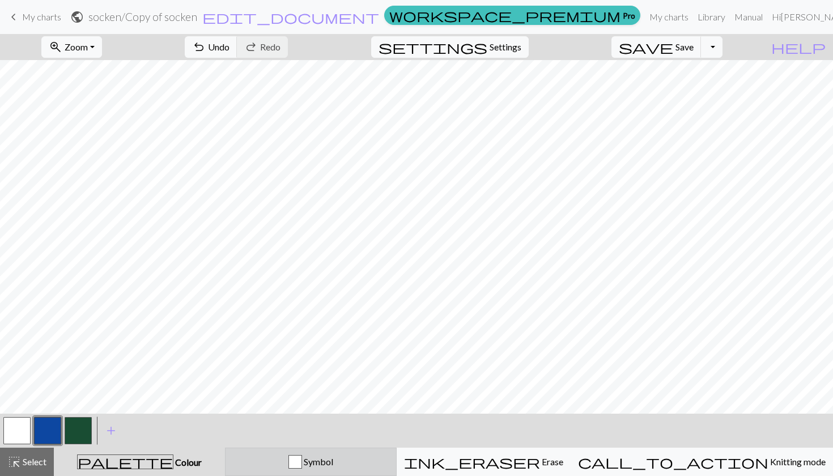
click at [315, 451] on button "Symbol" at bounding box center [311, 462] width 172 height 28
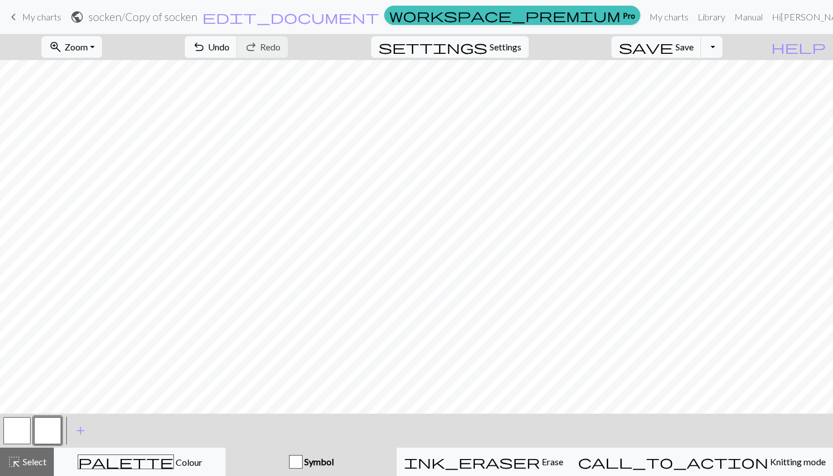
click at [47, 428] on button "button" at bounding box center [47, 430] width 27 height 27
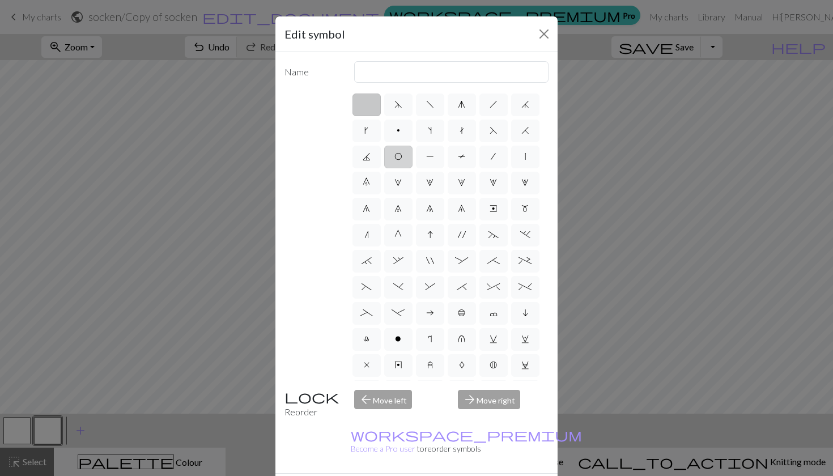
click at [393, 160] on label "O" at bounding box center [398, 157] width 28 height 23
click at [394, 157] on input "O" at bounding box center [397, 153] width 7 height 7
radio input "true"
type input "yo"
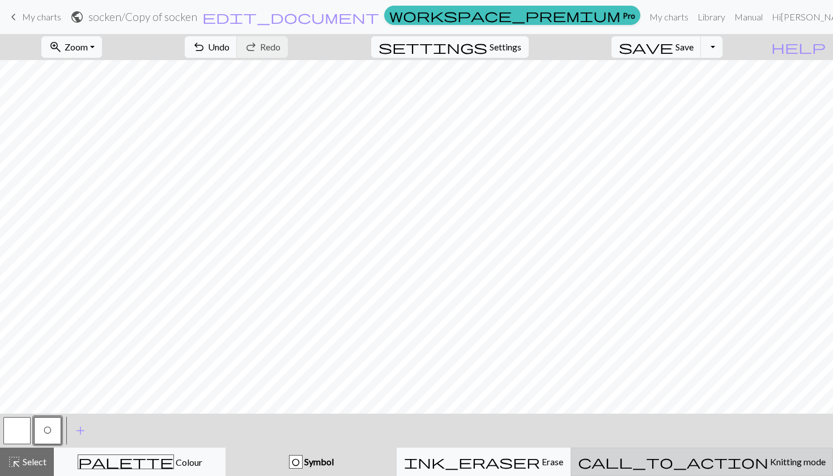
click at [769, 460] on span "Knitting mode" at bounding box center [797, 461] width 57 height 11
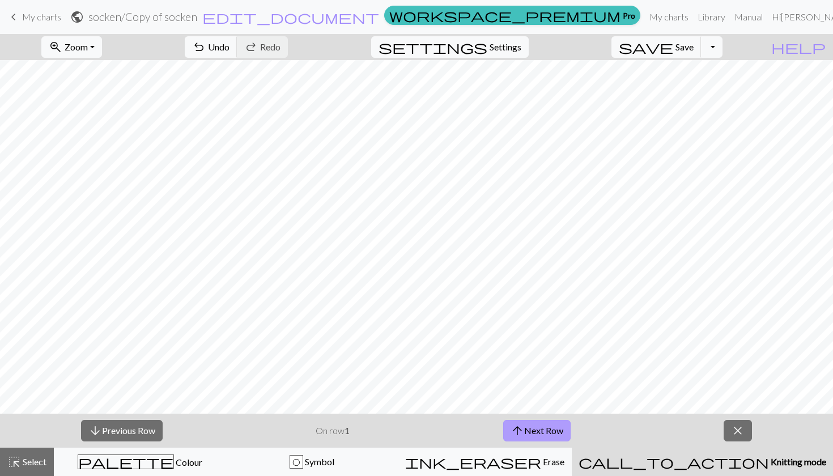
click at [550, 423] on button "arrow_upward Next Row" at bounding box center [536, 431] width 67 height 22
click at [507, 48] on span "Settings" at bounding box center [506, 47] width 32 height 14
select select "aran"
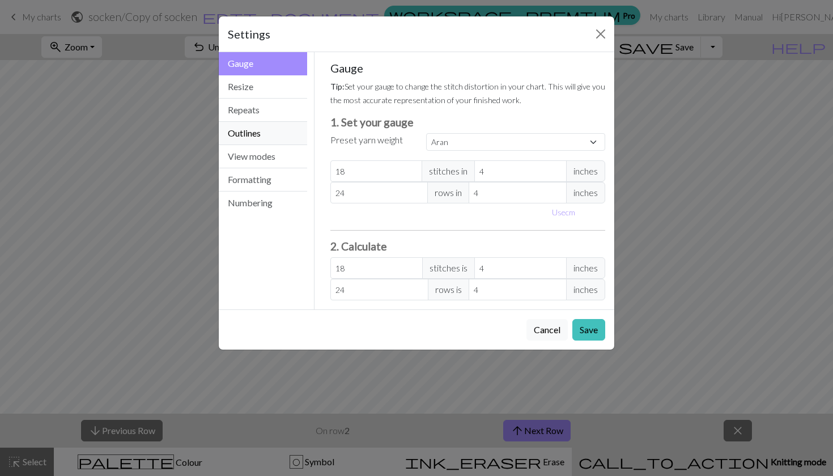
click at [270, 137] on button "Outlines" at bounding box center [263, 133] width 88 height 23
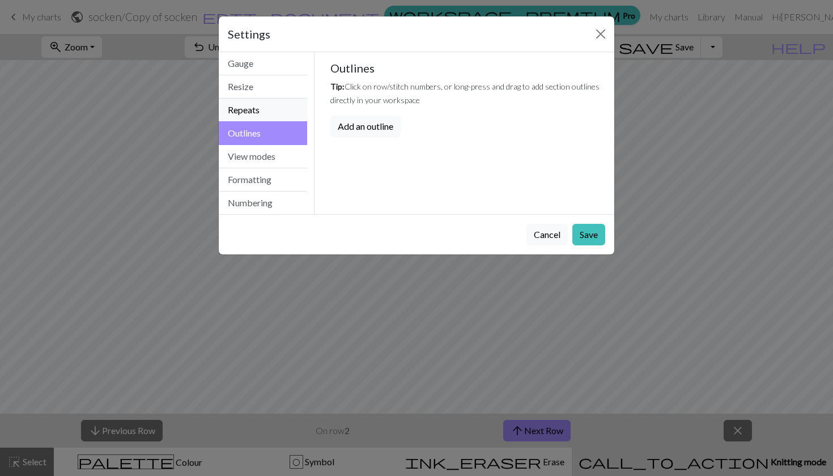
click at [275, 111] on button "Repeats" at bounding box center [263, 110] width 88 height 23
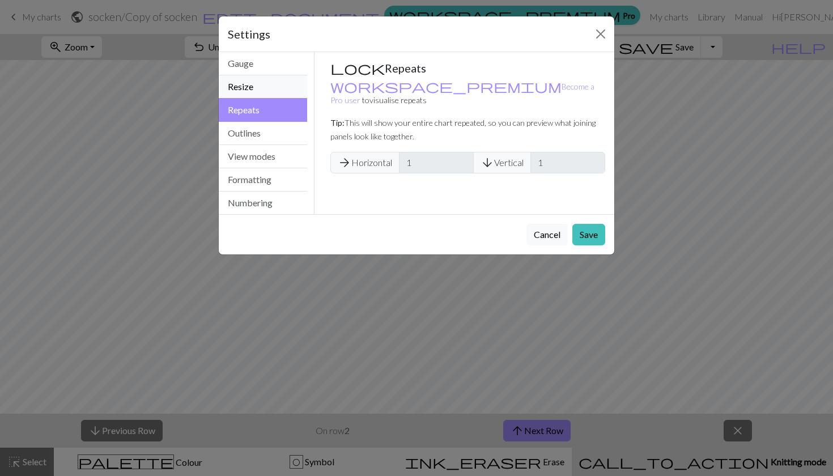
click at [276, 91] on button "Resize" at bounding box center [263, 86] width 88 height 23
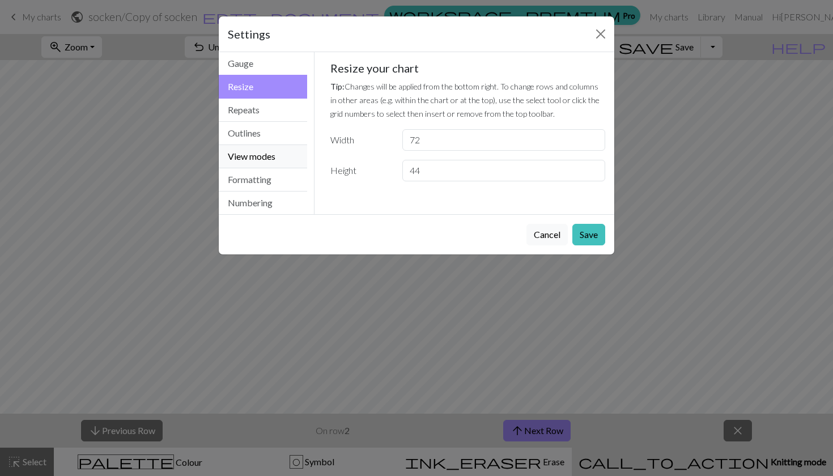
click at [283, 152] on button "View modes" at bounding box center [263, 156] width 88 height 23
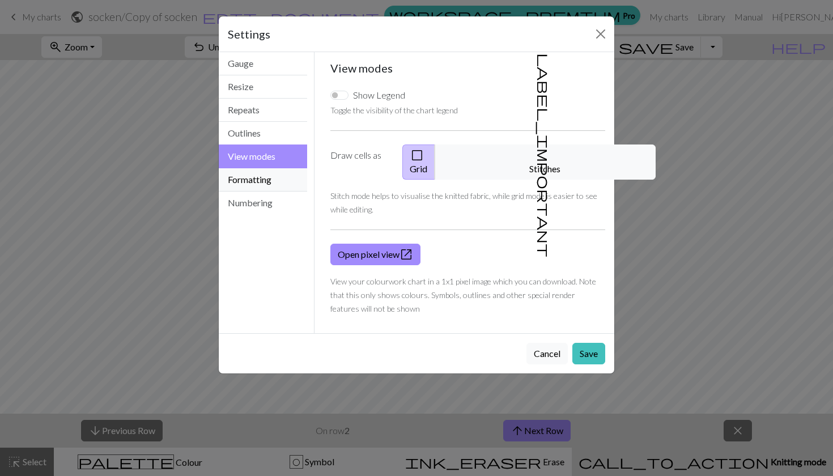
click at [280, 176] on button "Formatting" at bounding box center [263, 179] width 88 height 23
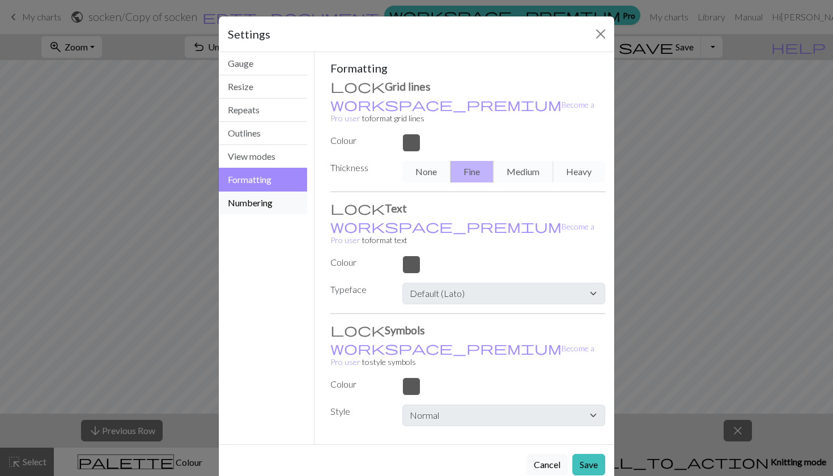
click at [277, 194] on button "Numbering" at bounding box center [263, 203] width 88 height 23
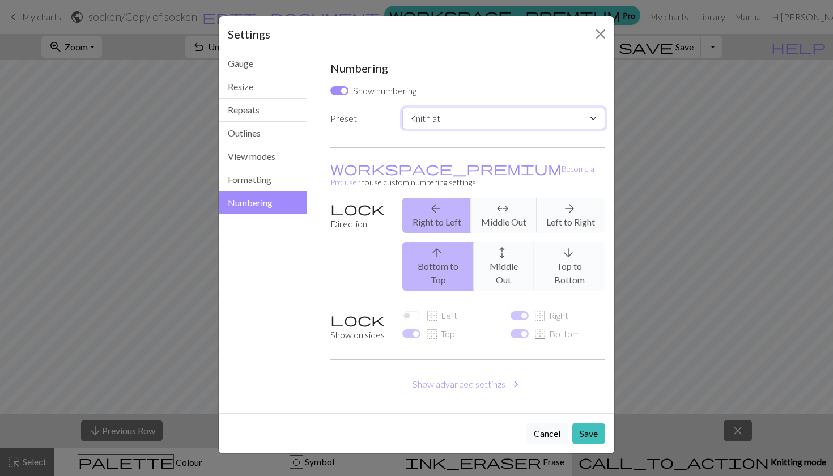
select select "round"
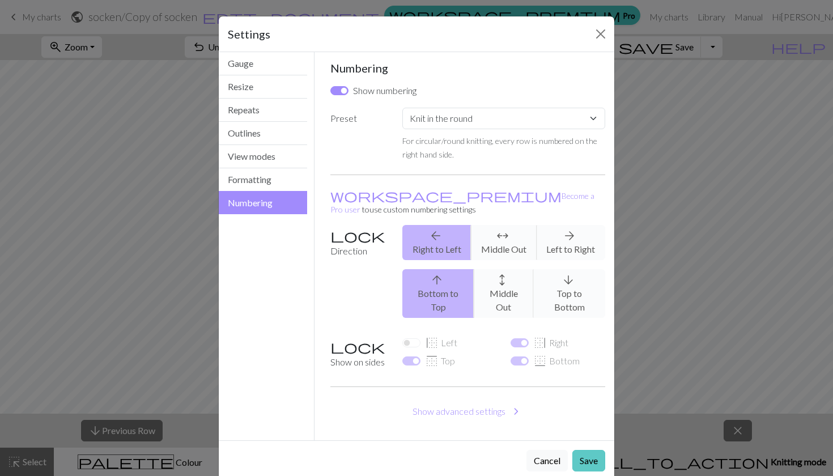
click at [574, 450] on button "Save" at bounding box center [588, 461] width 33 height 22
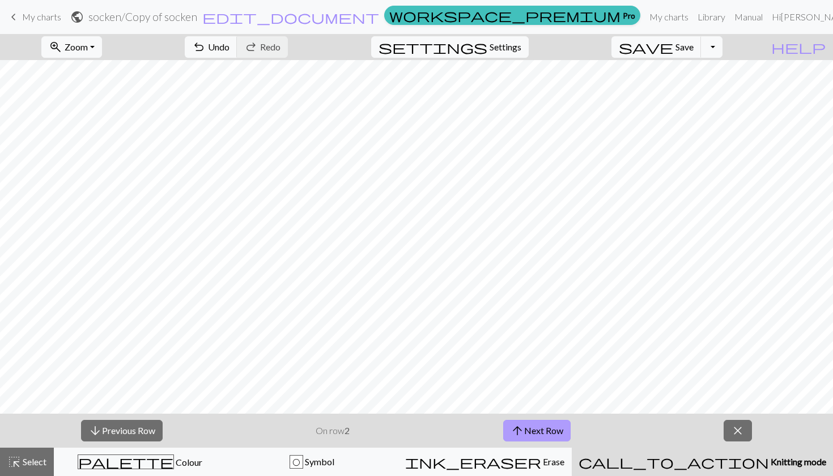
click at [531, 436] on button "arrow_upward Next Row" at bounding box center [536, 431] width 67 height 22
click at [517, 435] on span "arrow_upward" at bounding box center [518, 431] width 14 height 16
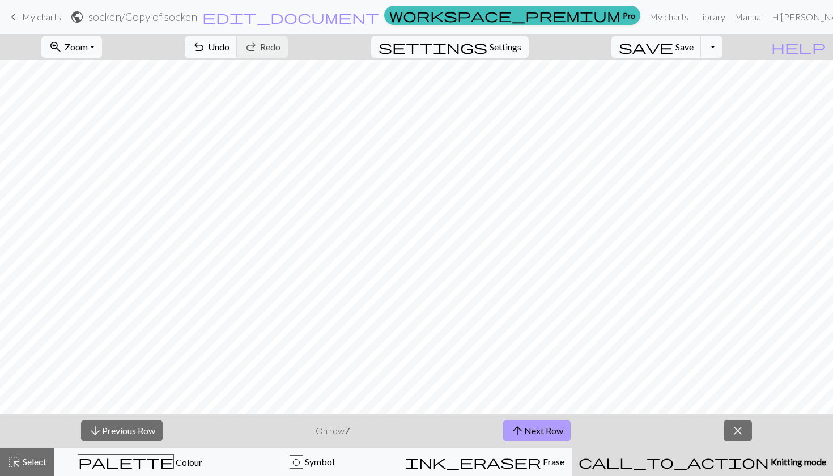
click at [517, 435] on span "arrow_upward" at bounding box center [518, 431] width 14 height 16
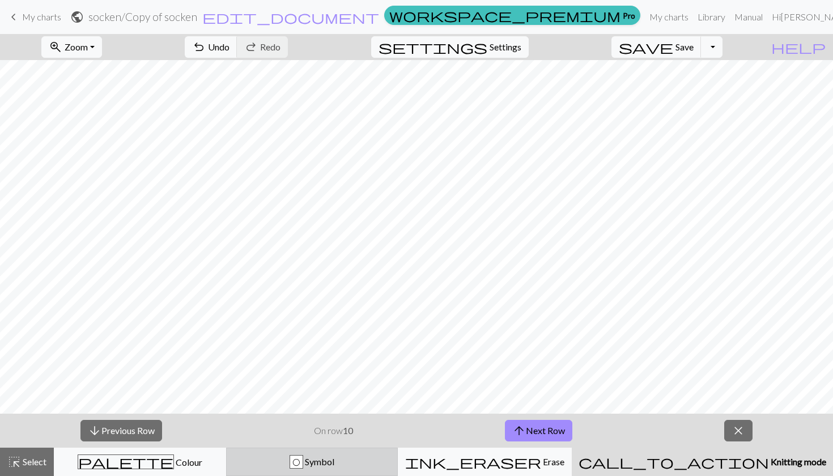
click at [287, 460] on div "O Symbol" at bounding box center [313, 462] width 158 height 14
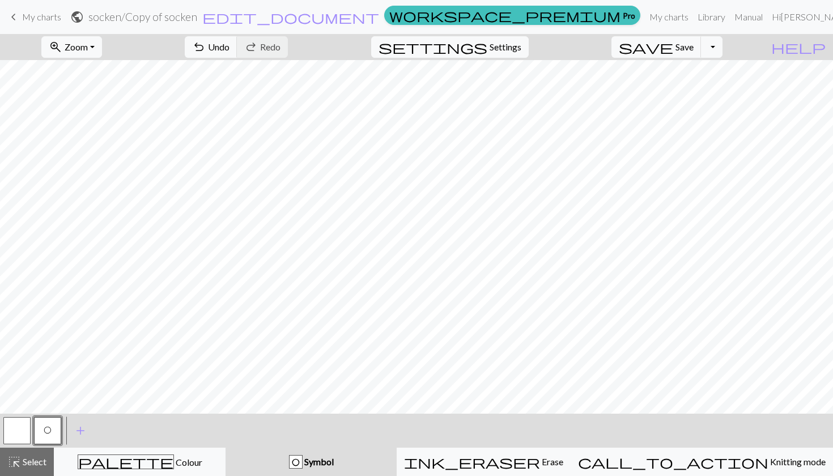
click at [47, 426] on span "O" at bounding box center [48, 430] width 8 height 9
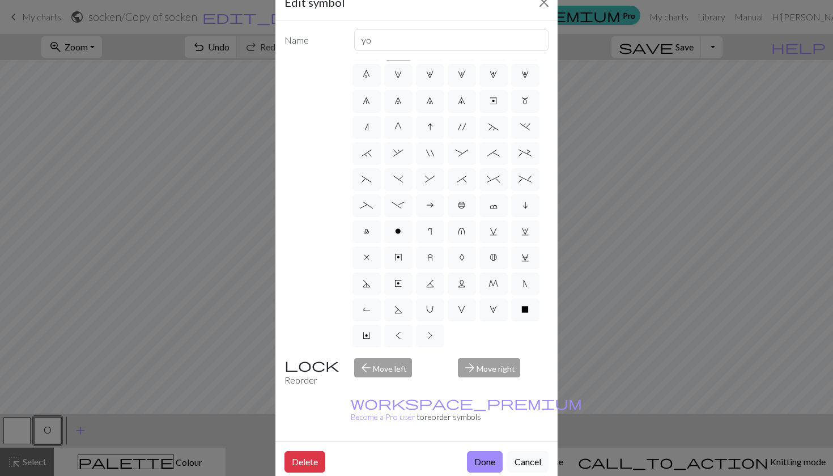
scroll to position [31, 0]
click at [364, 254] on span "x" at bounding box center [367, 258] width 6 height 9
click at [364, 328] on input "x" at bounding box center [367, 331] width 7 height 7
radio input "true"
type input "no stitch"
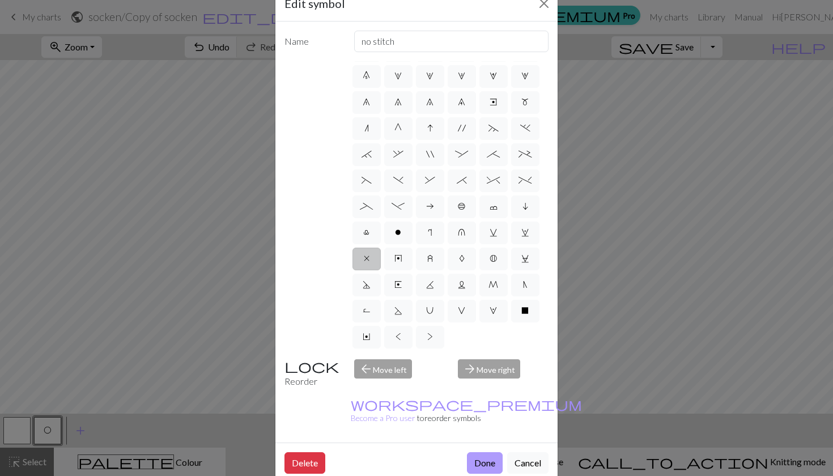
click at [482, 452] on button "Done" at bounding box center [485, 463] width 36 height 22
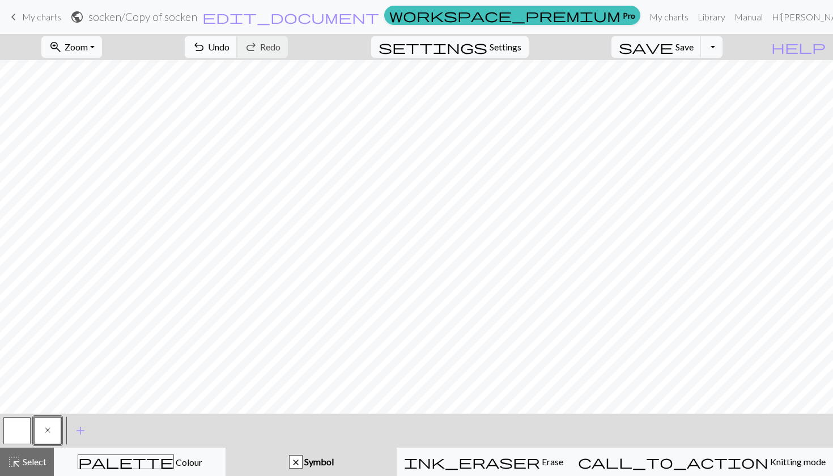
click at [230, 45] on span "Undo" at bounding box center [219, 46] width 22 height 11
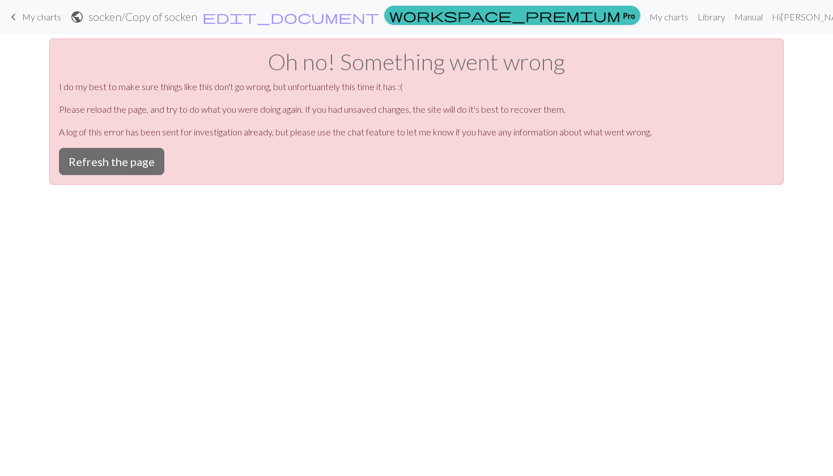
scroll to position [0, 0]
click at [134, 156] on button "Refresh the page" at bounding box center [111, 161] width 105 height 27
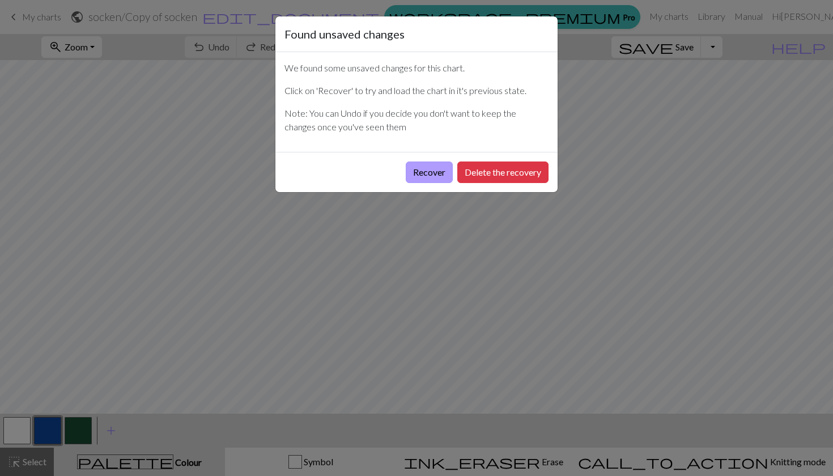
click at [432, 172] on button "Recover" at bounding box center [429, 173] width 47 height 22
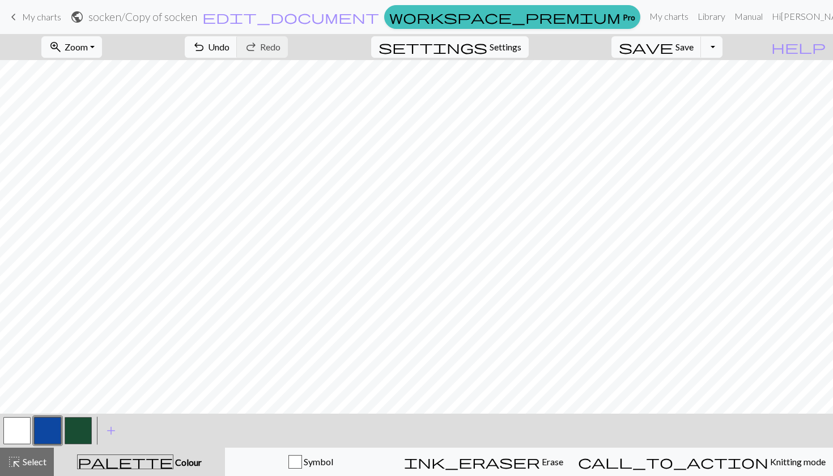
scroll to position [196, 0]
click at [237, 51] on button "undo Undo Undo" at bounding box center [211, 47] width 53 height 22
click at [272, 51] on div "undo Undo Undo redo Redo Redo" at bounding box center [236, 47] width 120 height 26
click at [282, 43] on div "undo Undo Undo redo Redo Redo" at bounding box center [236, 47] width 120 height 26
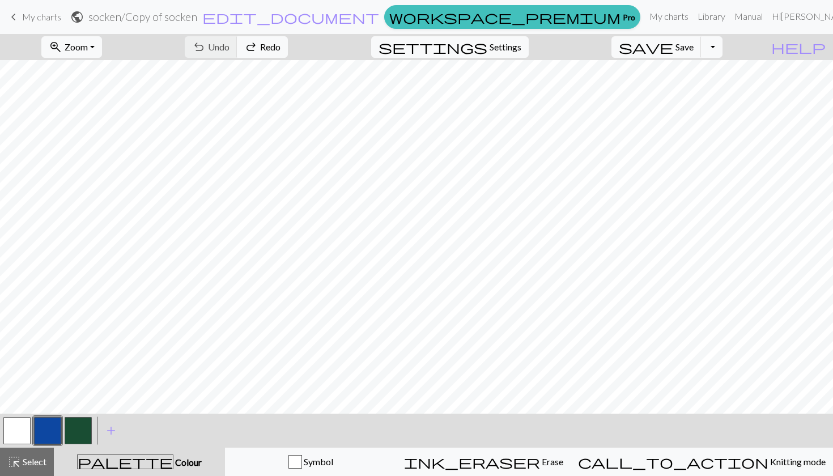
click at [282, 43] on div "undo Undo Undo redo Redo Redo" at bounding box center [236, 47] width 120 height 26
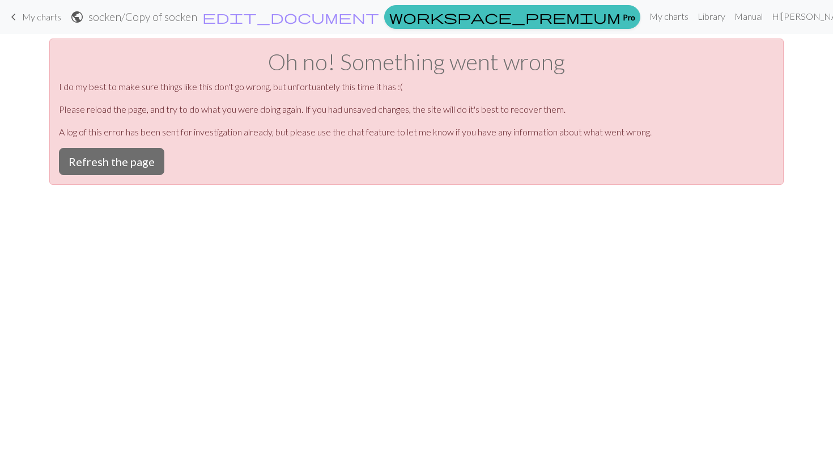
scroll to position [0, 0]
click at [145, 162] on button "Refresh the page" at bounding box center [111, 161] width 105 height 27
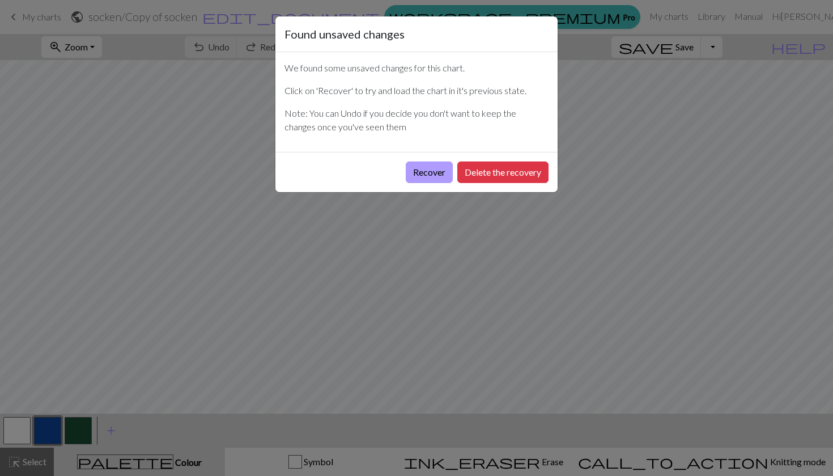
click at [436, 168] on button "Recover" at bounding box center [429, 173] width 47 height 22
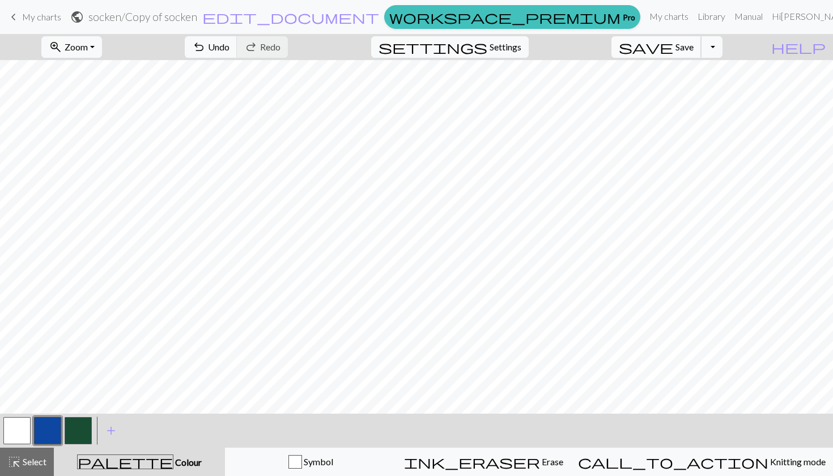
click at [673, 49] on span "save" at bounding box center [646, 47] width 54 height 16
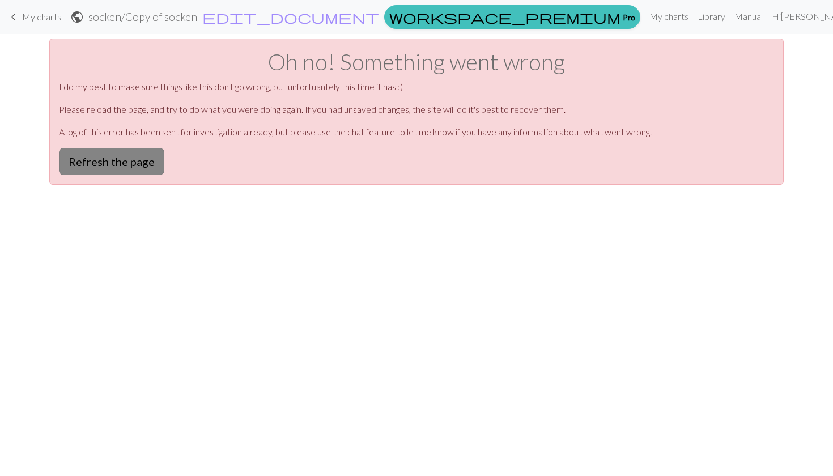
click at [144, 158] on button "Refresh the page" at bounding box center [111, 161] width 105 height 27
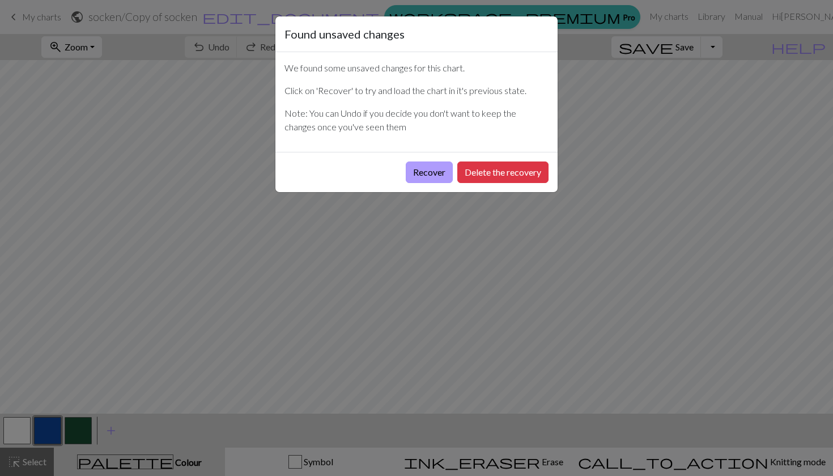
click at [442, 175] on button "Recover" at bounding box center [429, 173] width 47 height 22
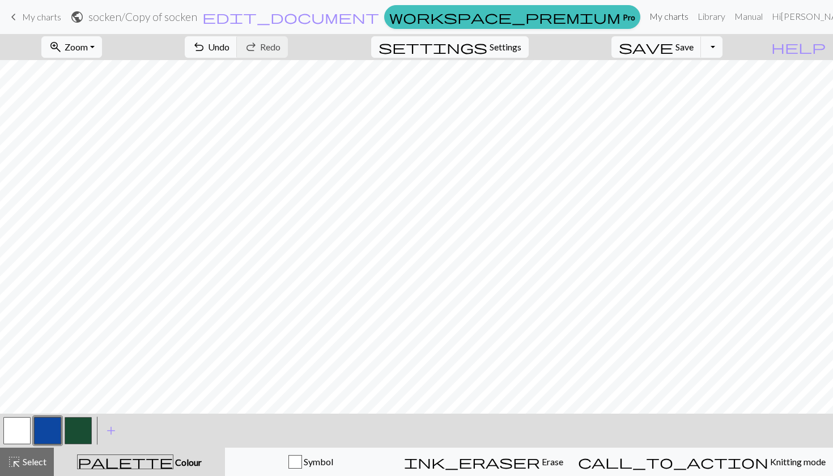
click at [671, 20] on link "My charts" at bounding box center [669, 16] width 48 height 23
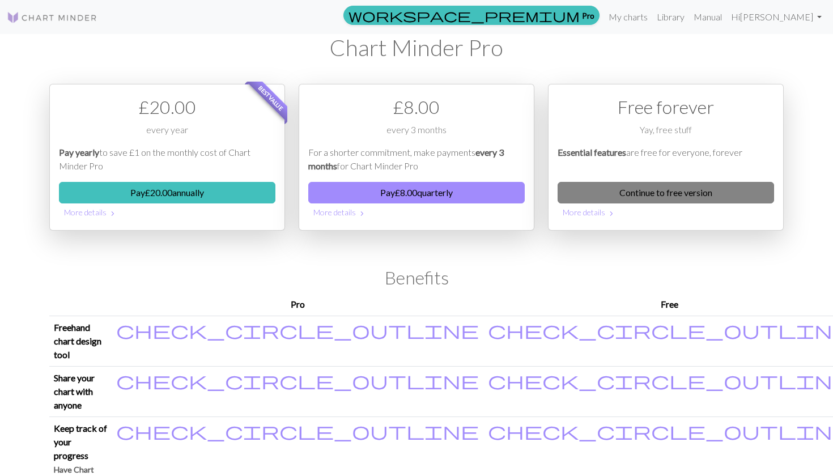
click at [591, 195] on link "Continue to free version" at bounding box center [666, 193] width 217 height 22
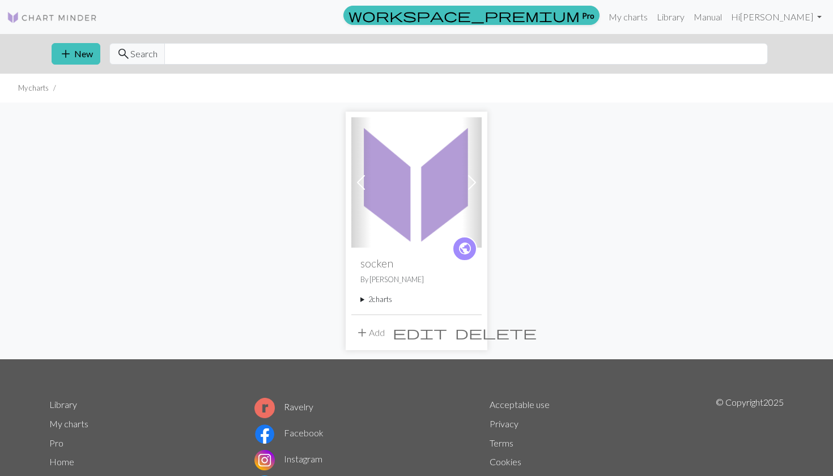
click at [381, 298] on summary "2 charts" at bounding box center [416, 299] width 112 height 11
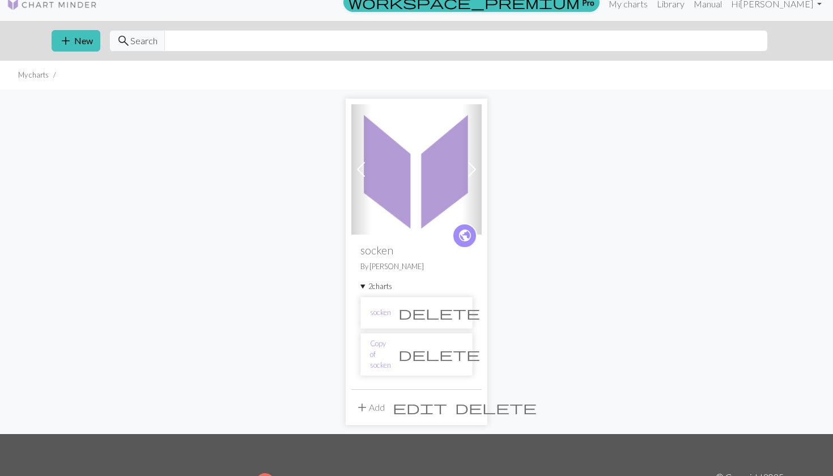
scroll to position [16, 0]
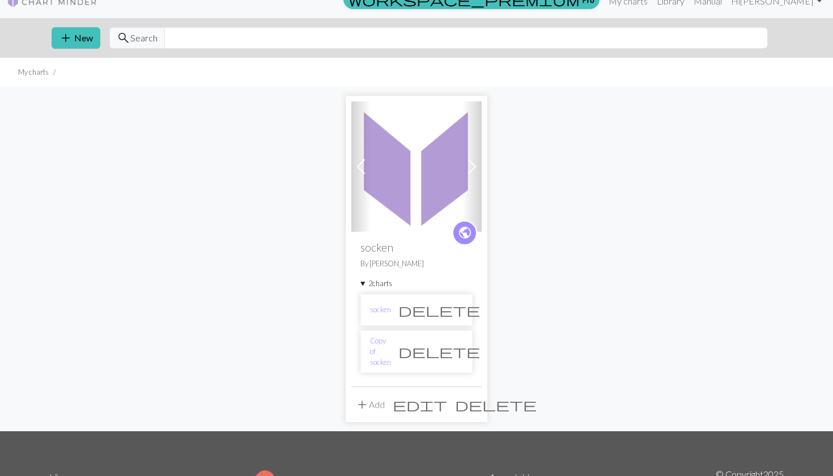
click at [405, 196] on img at bounding box center [416, 166] width 130 height 130
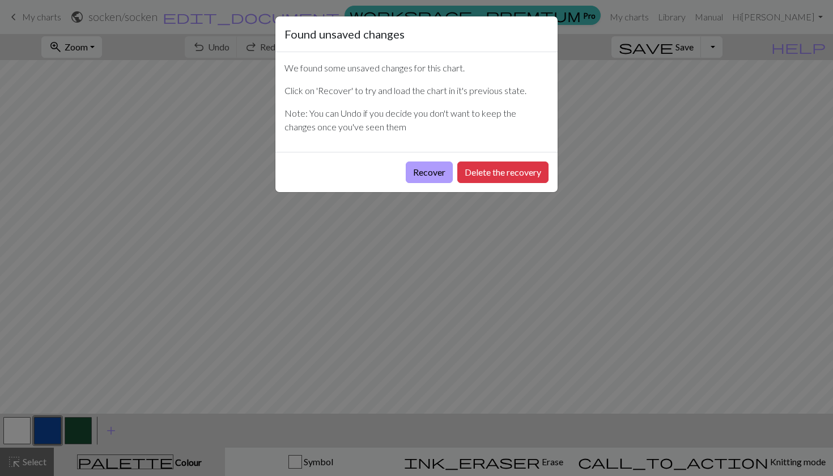
click at [439, 171] on button "Recover" at bounding box center [429, 173] width 47 height 22
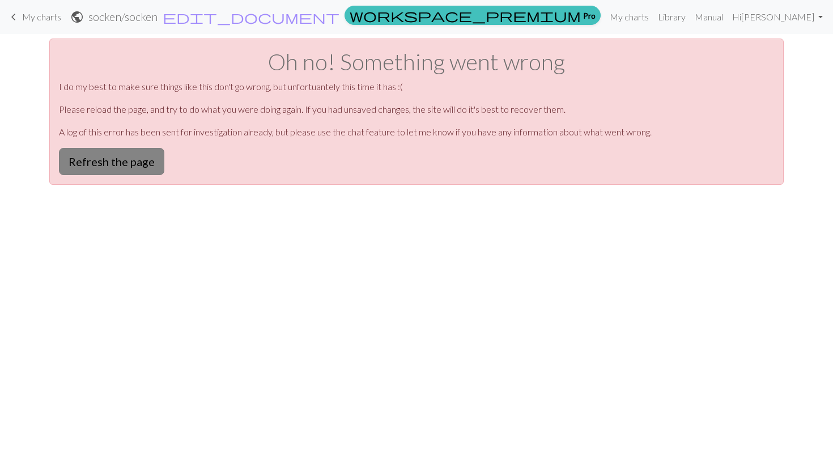
click at [105, 159] on button "Refresh the page" at bounding box center [111, 161] width 105 height 27
